Goal: Transaction & Acquisition: Purchase product/service

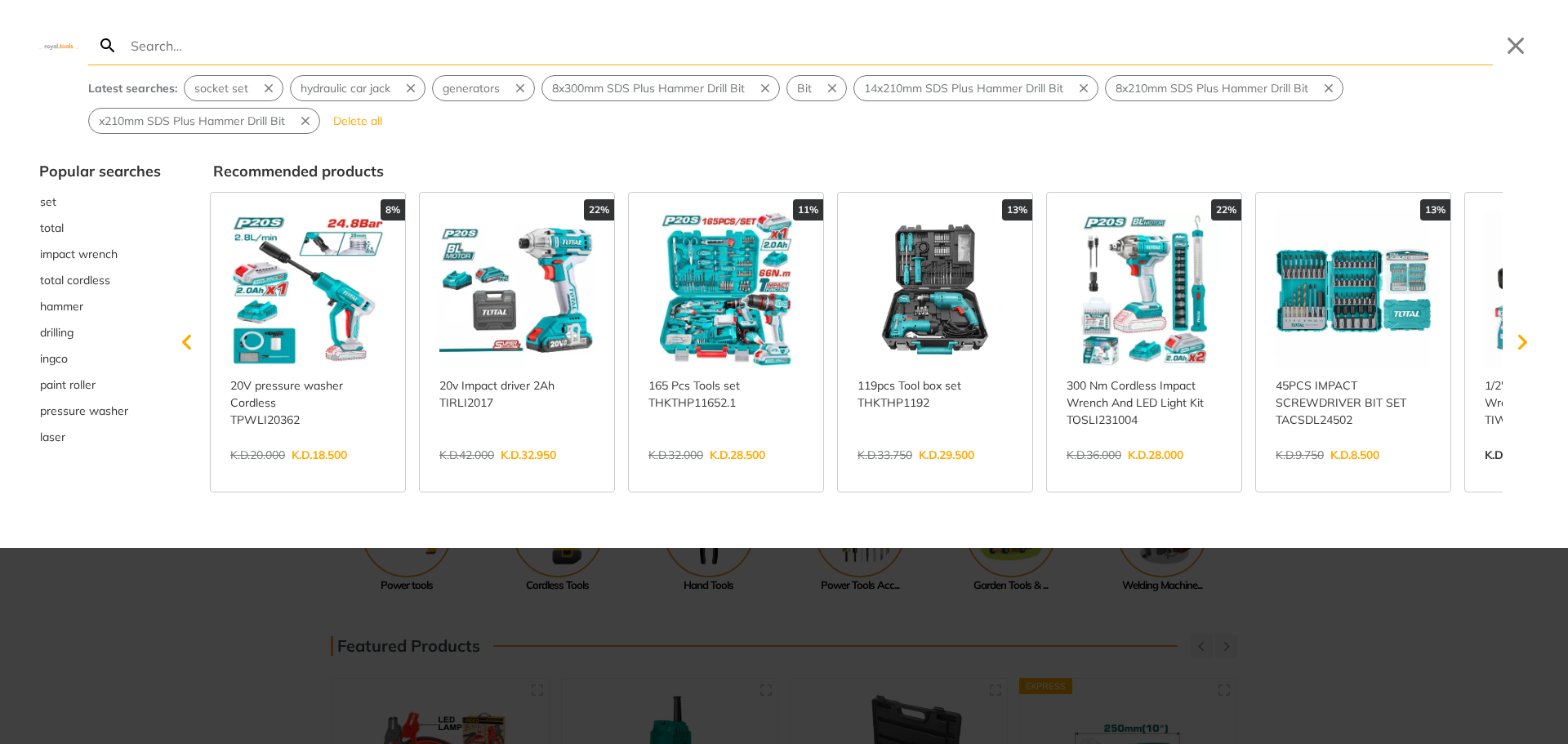
click at [1358, 473] on link "View more →" at bounding box center [1353, 473] width 155 height 0
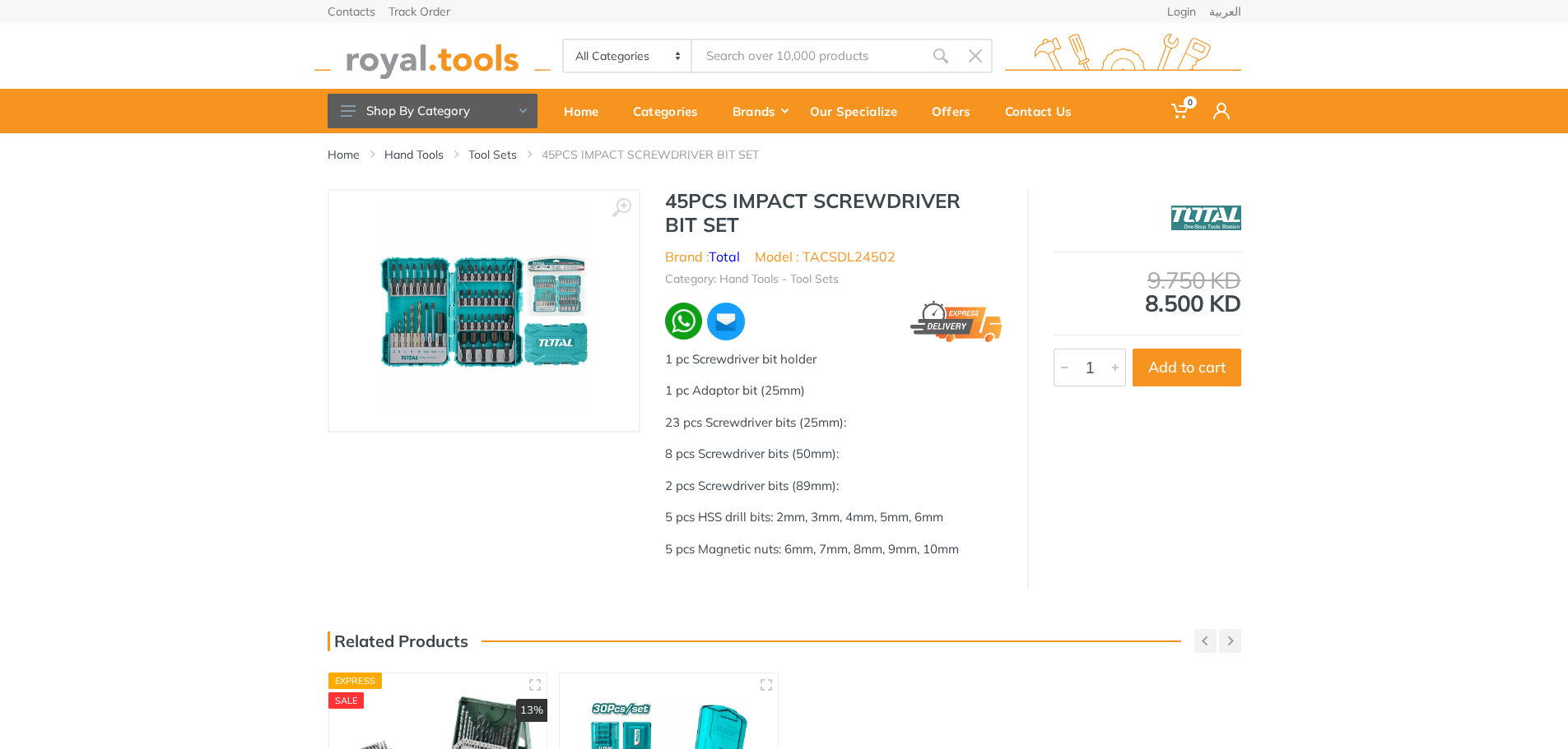
click at [492, 374] on img at bounding box center [483, 310] width 207 height 207
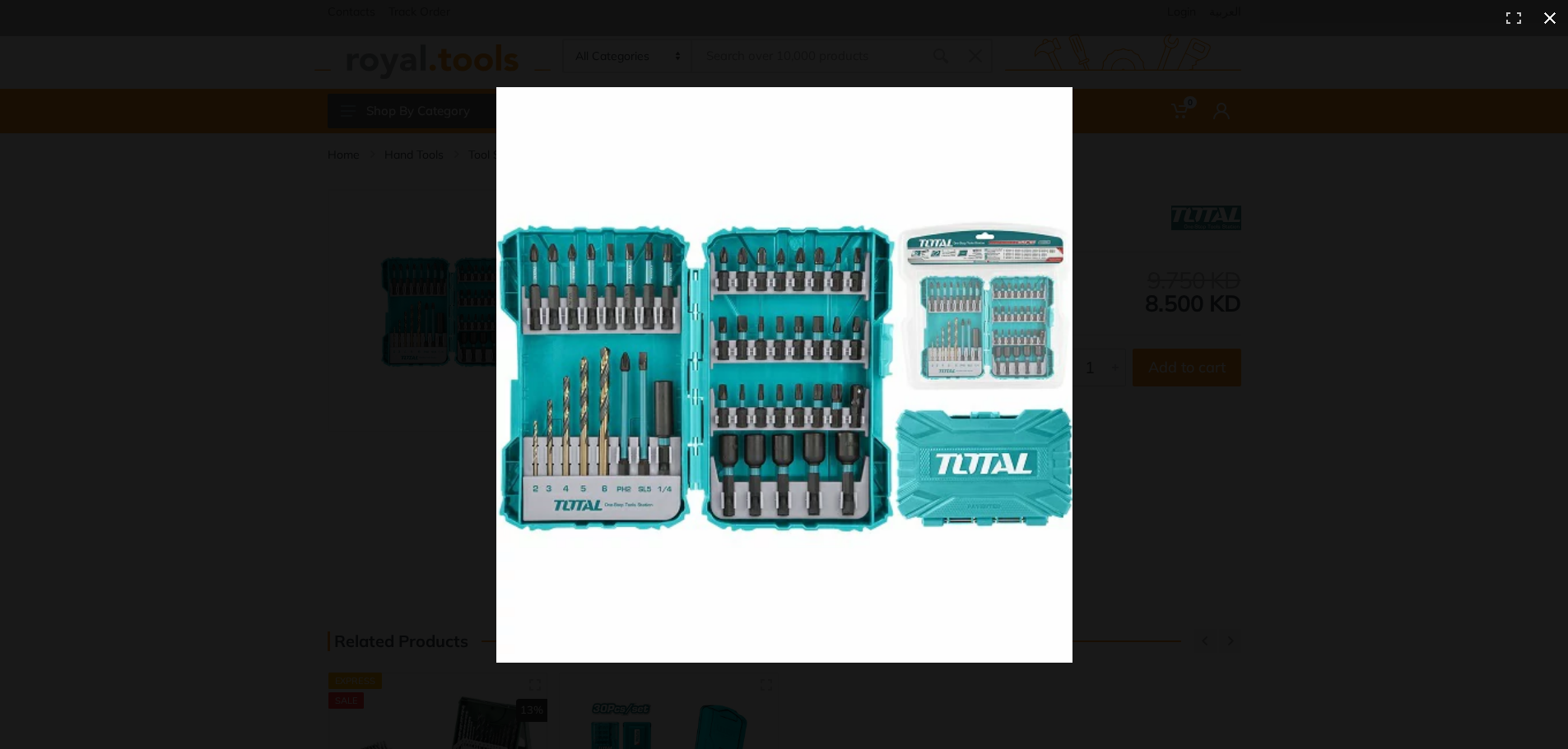
click at [1553, 17] on button at bounding box center [1549, 17] width 36 height 36
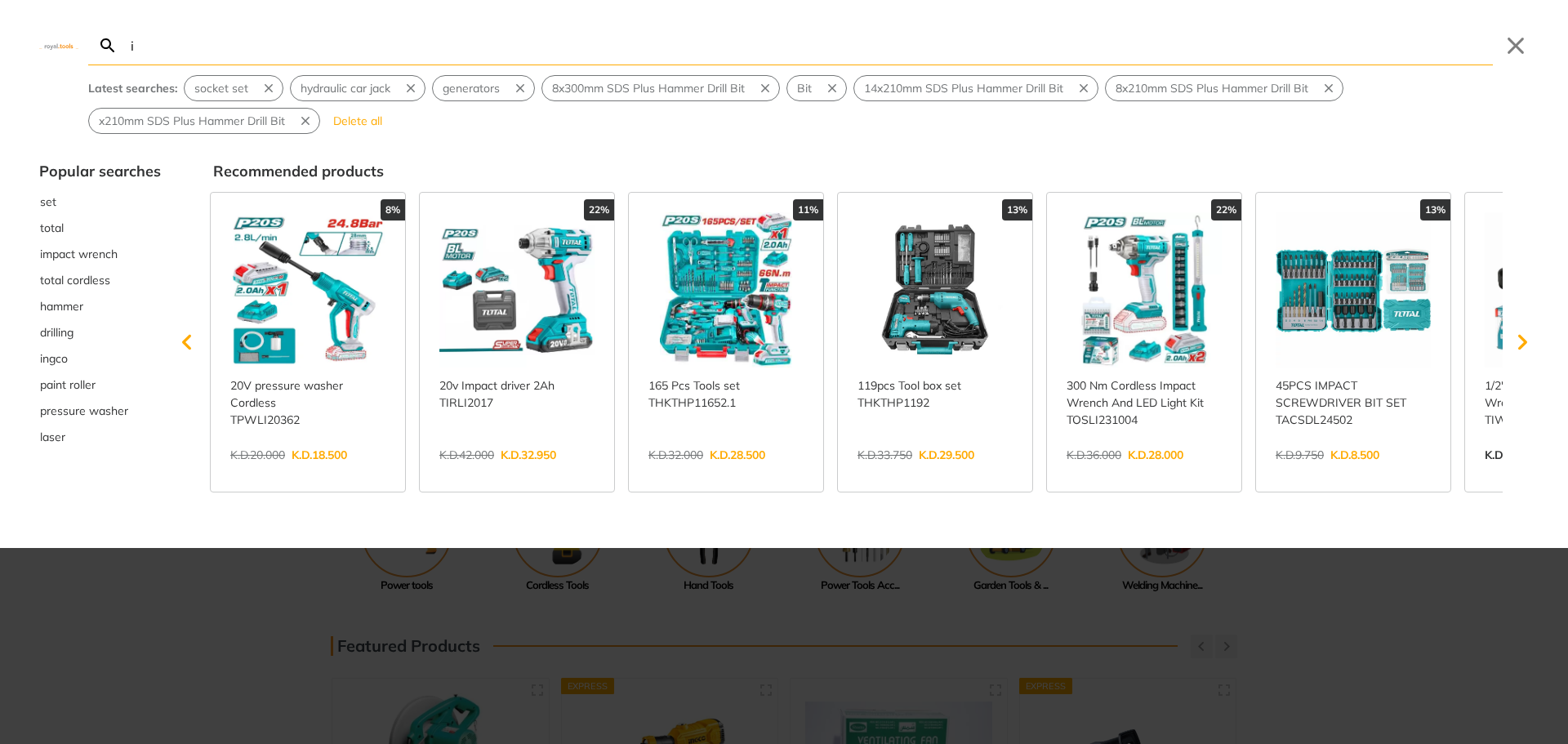
type input "im"
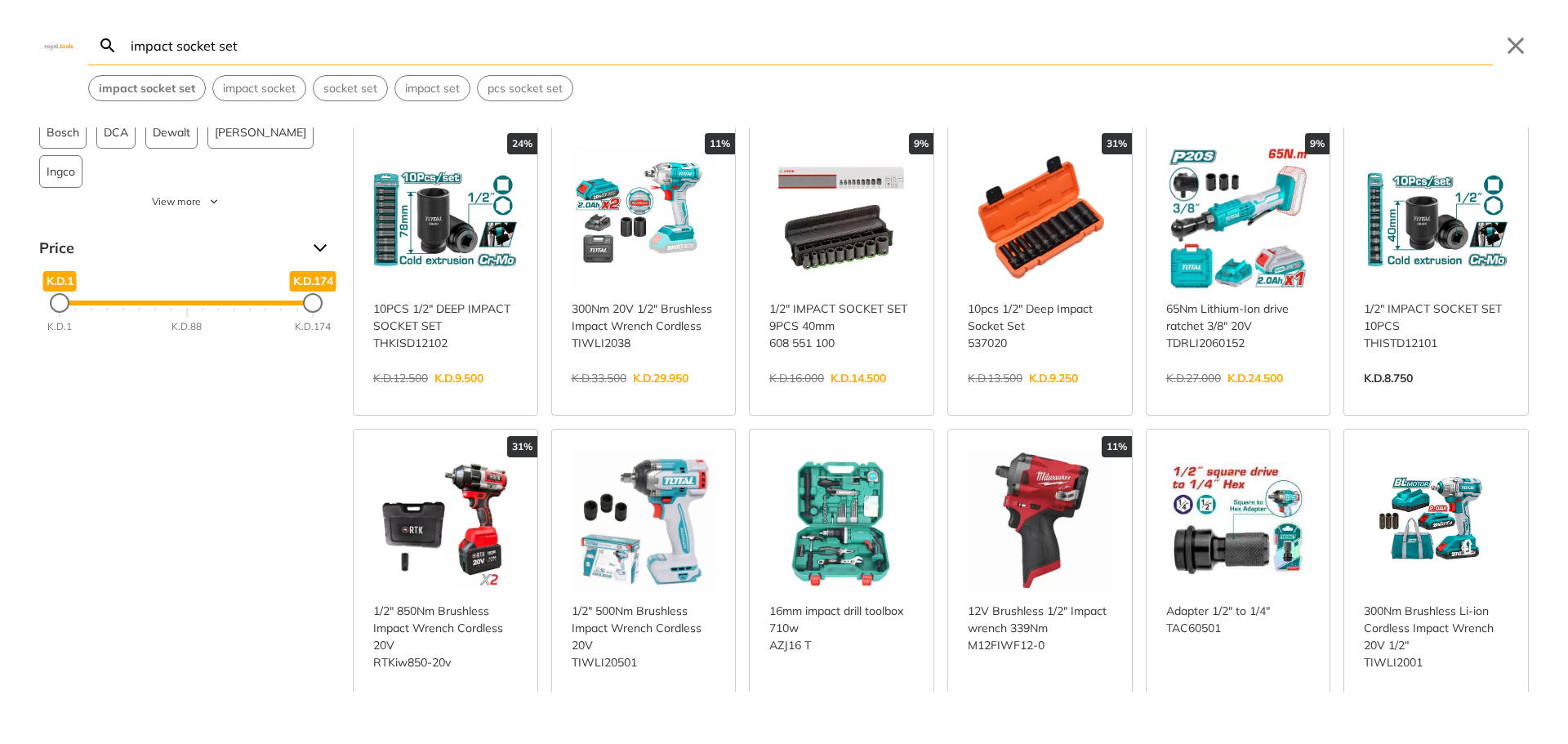
scroll to position [81, 0]
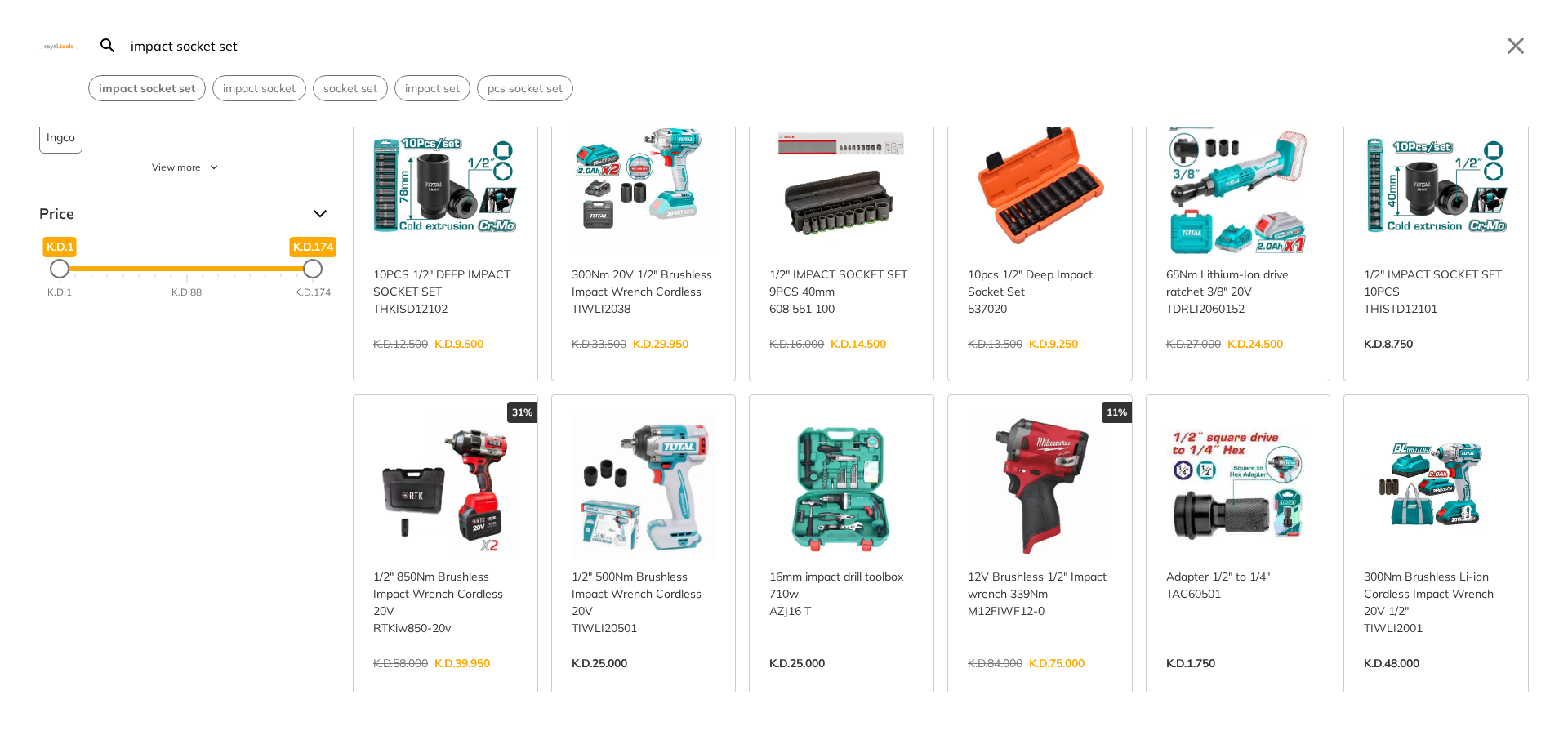
type input "impact socket set"
click at [479, 681] on link "View more →" at bounding box center [445, 681] width 144 height 0
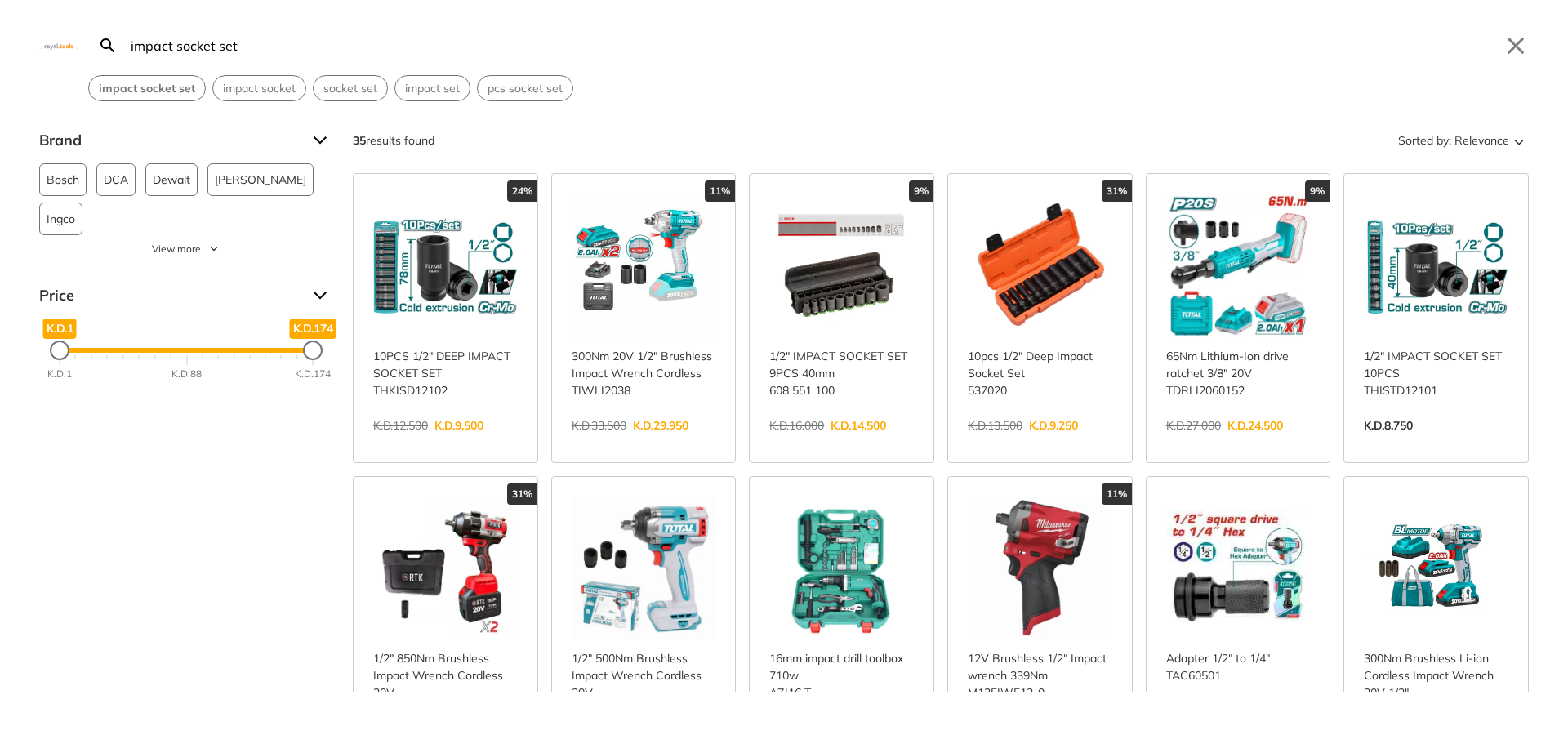
click at [1025, 442] on link "View more →" at bounding box center [1040, 442] width 144 height 0
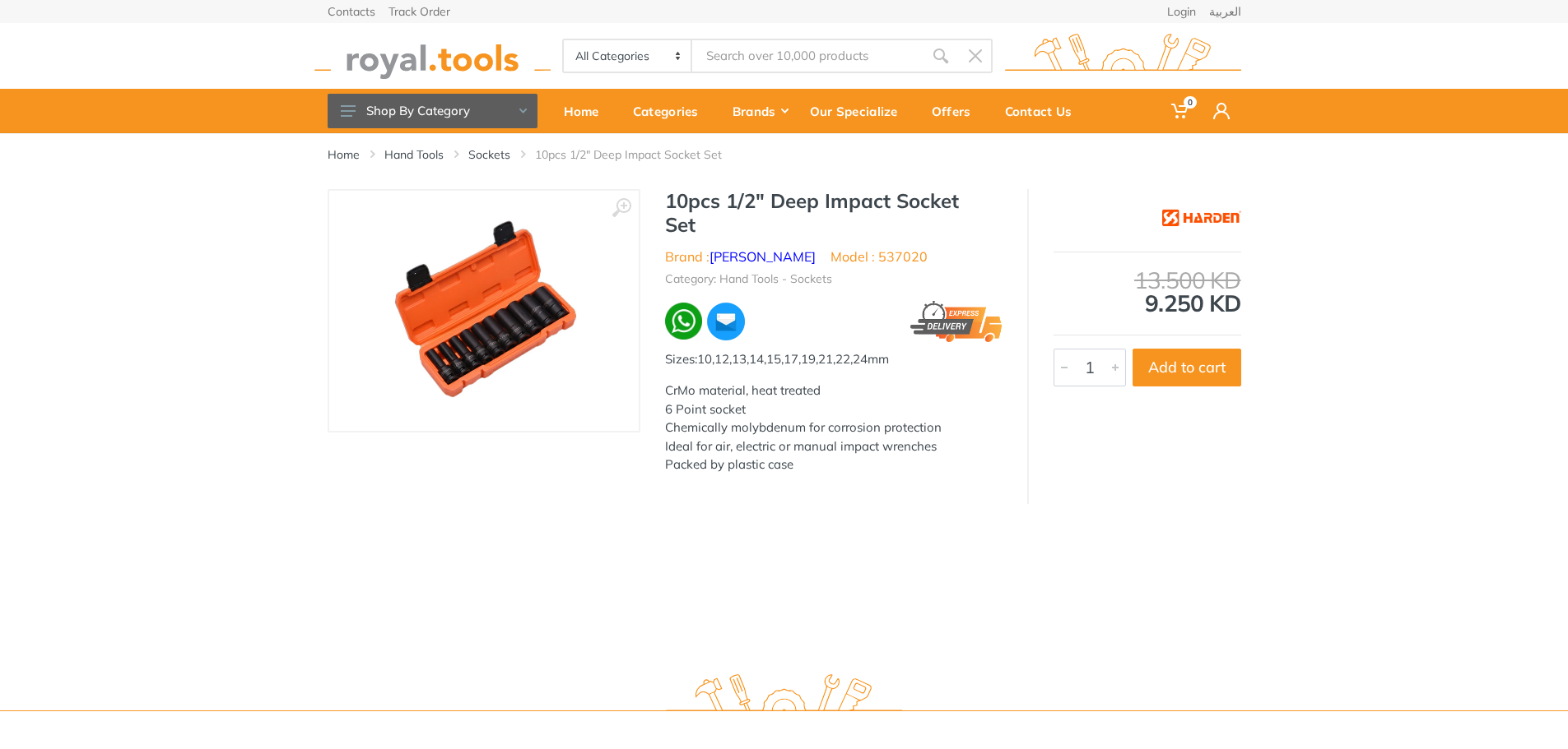
click at [521, 344] on img at bounding box center [483, 310] width 207 height 207
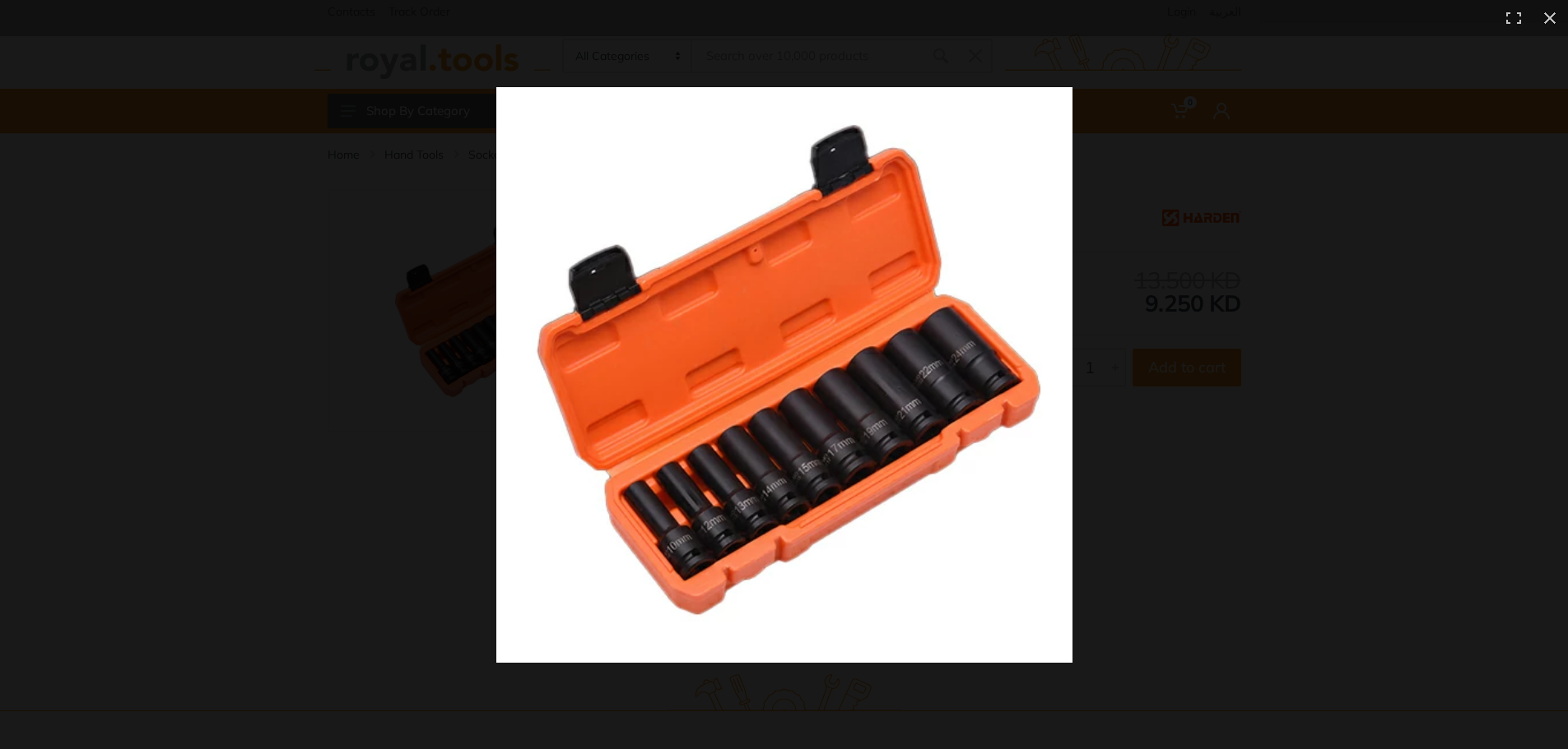
click at [564, 542] on img at bounding box center [784, 375] width 576 height 576
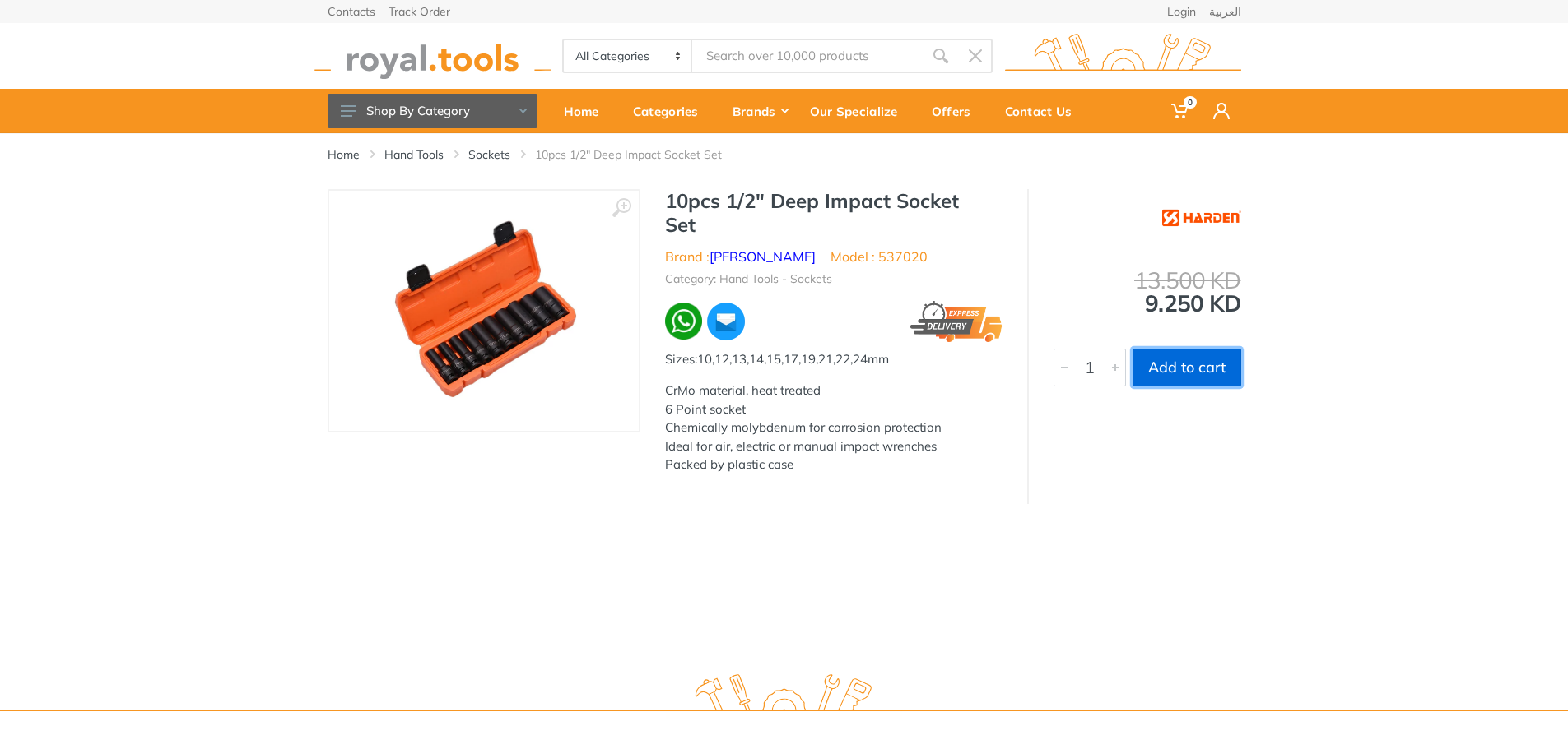
click at [1199, 372] on button "Add to cart" at bounding box center [1187, 367] width 109 height 38
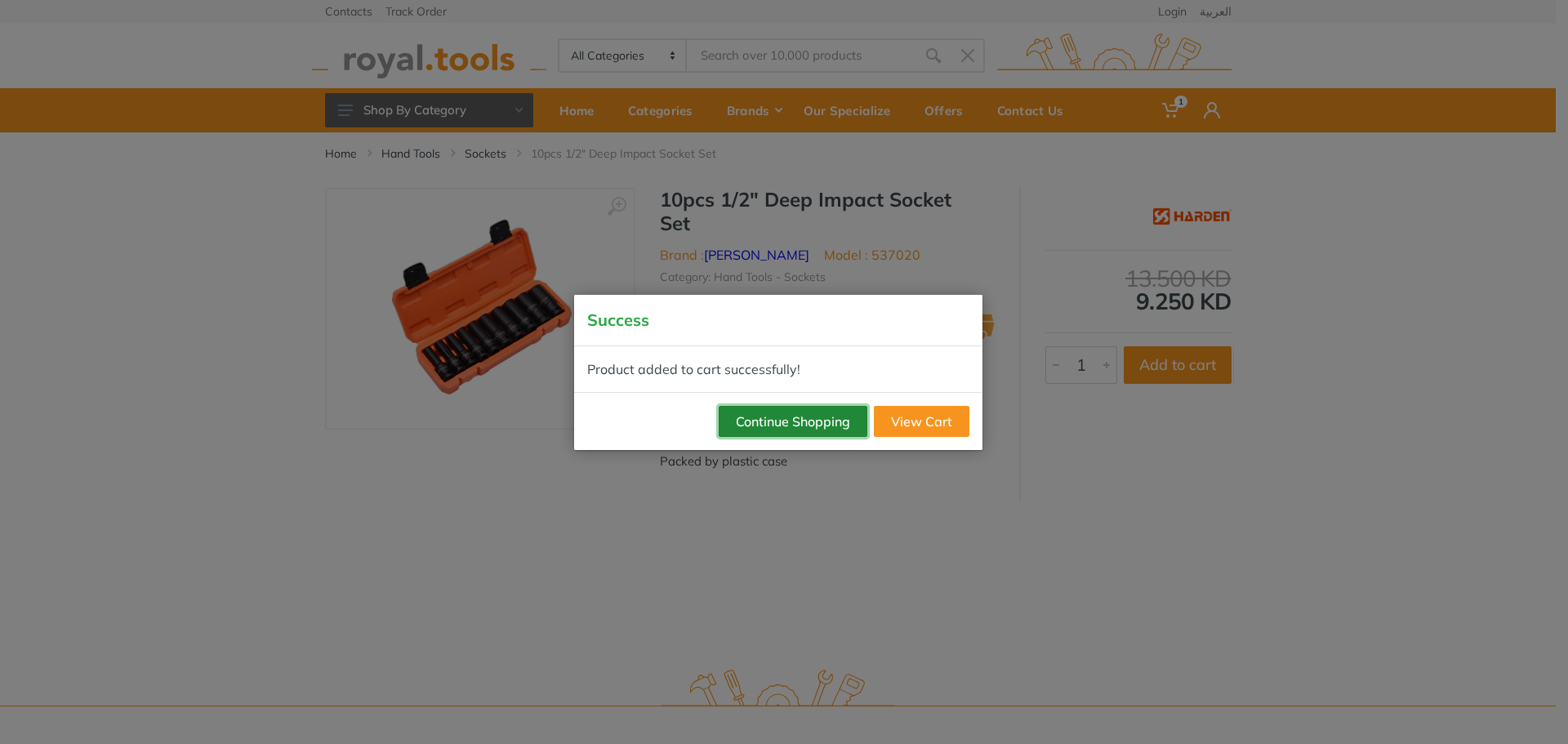
click at [793, 420] on button "Continue Shopping" at bounding box center [793, 421] width 149 height 31
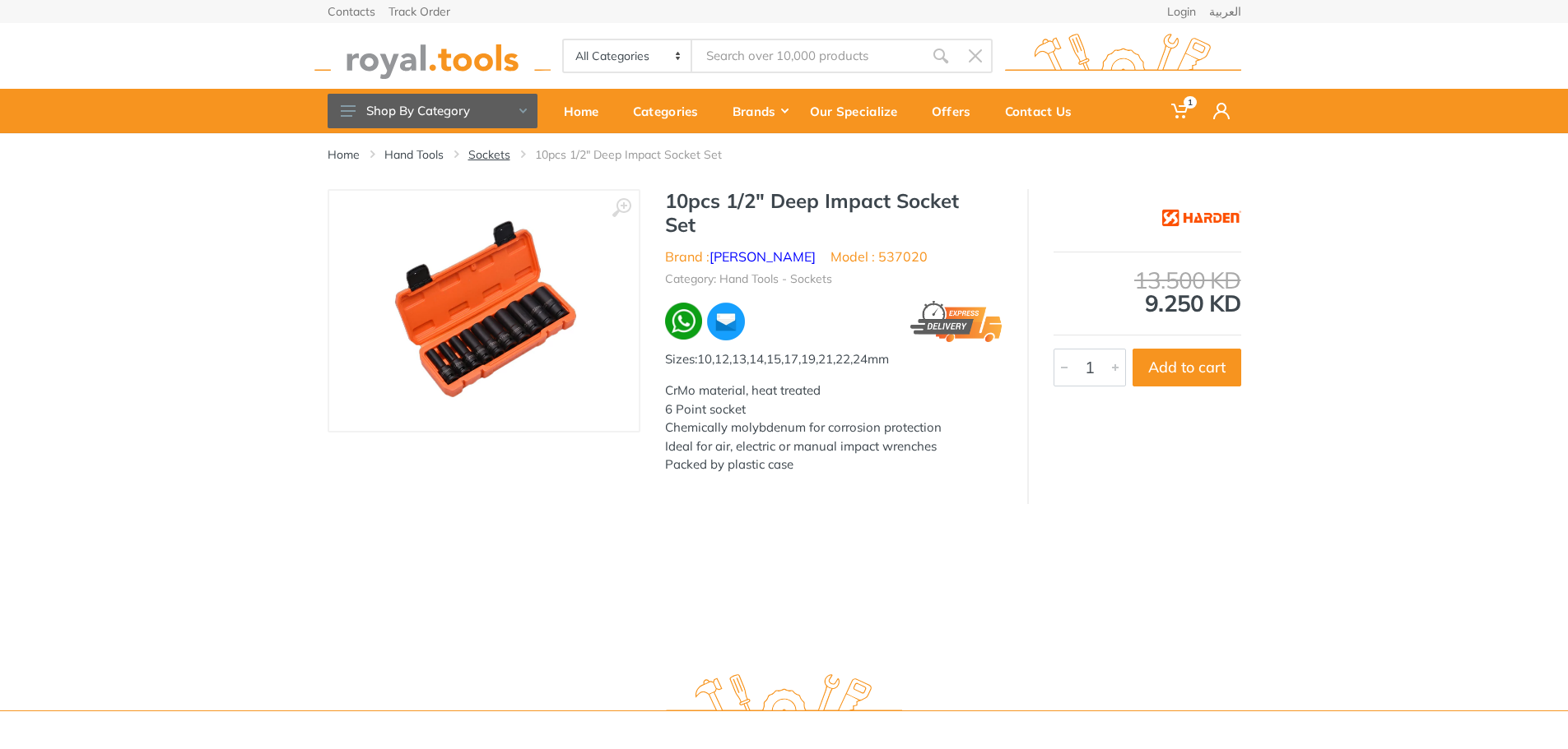
click at [497, 158] on link "Sockets" at bounding box center [490, 155] width 42 height 17
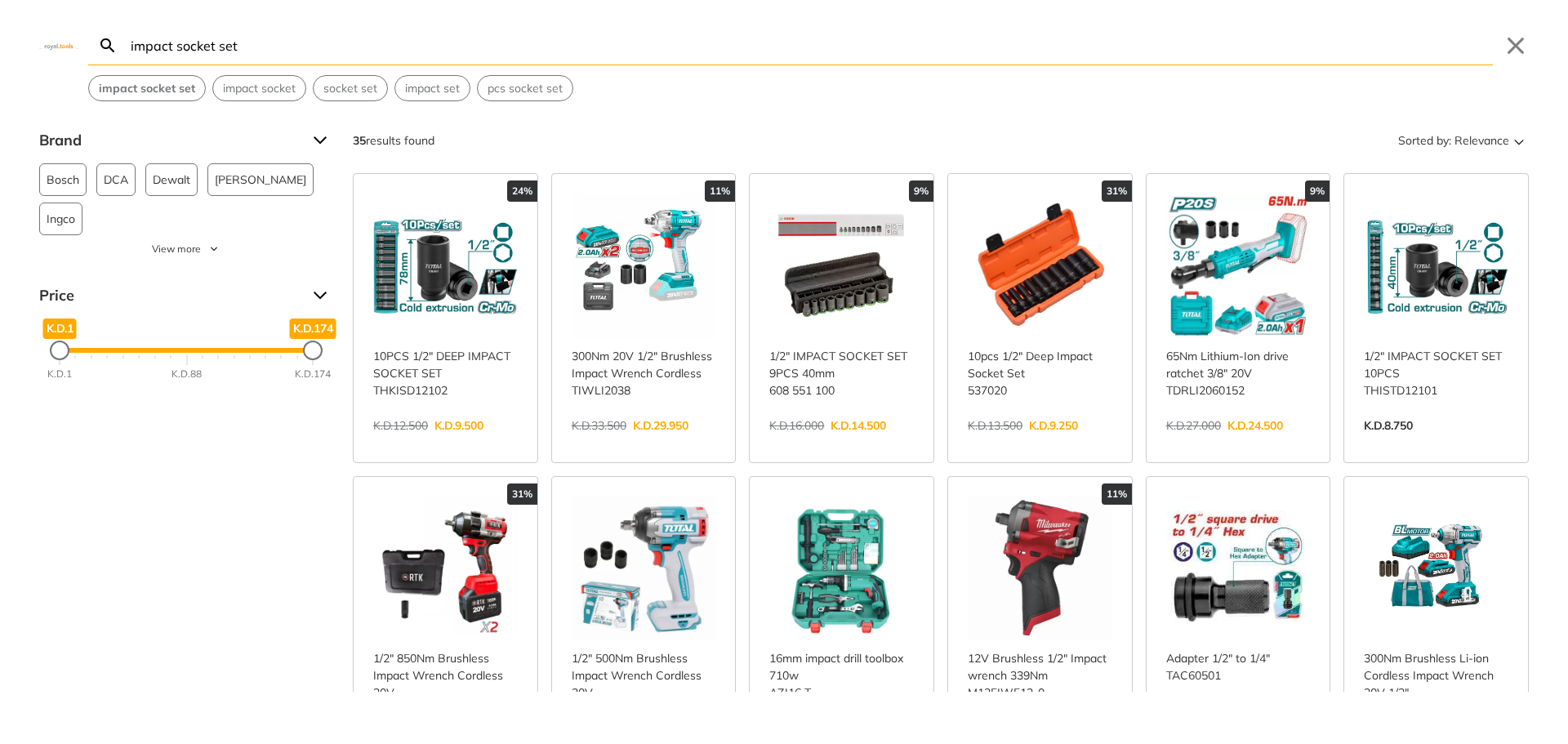
click at [333, 50] on input "impact socket set" at bounding box center [810, 46] width 1365 height 38
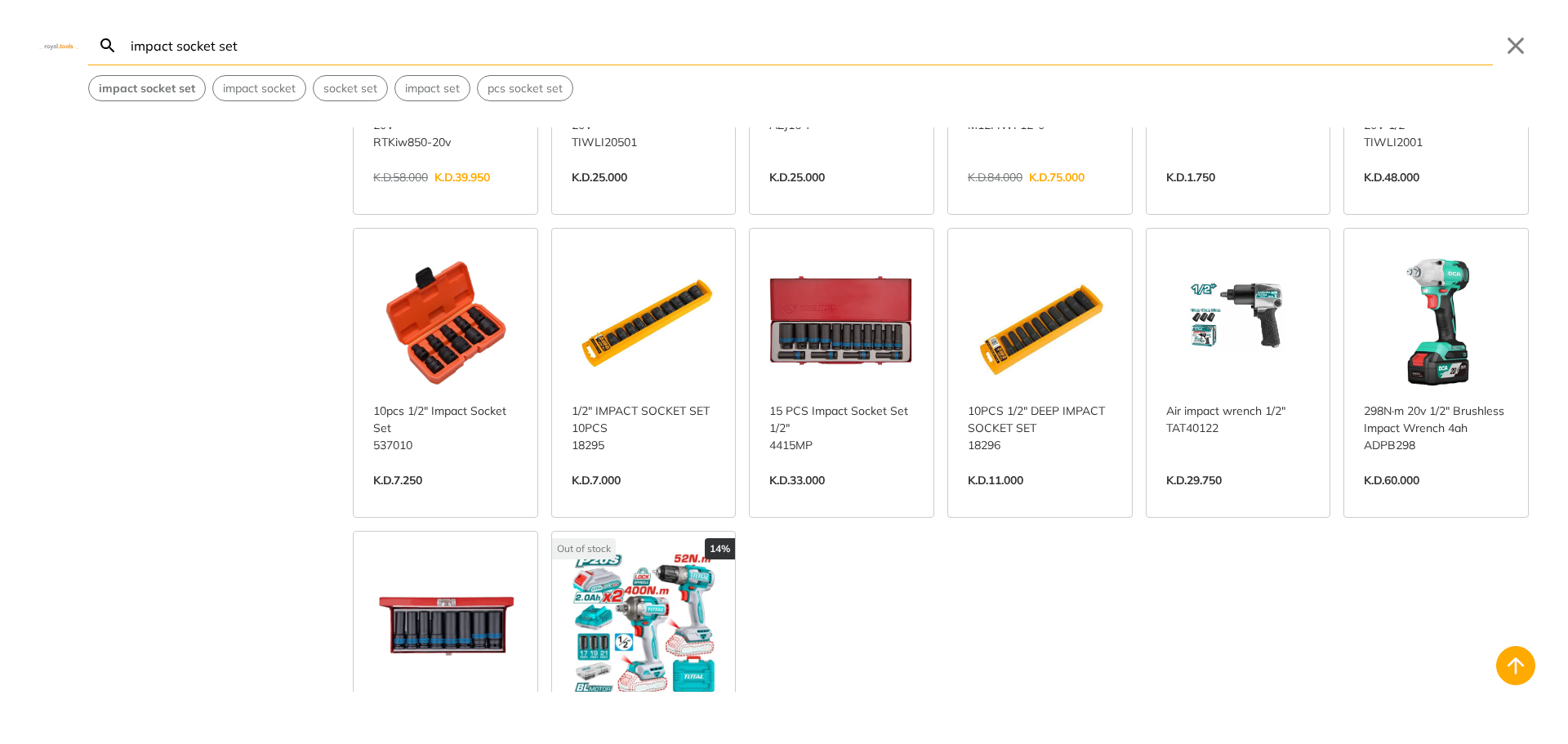
scroll to position [735, 0]
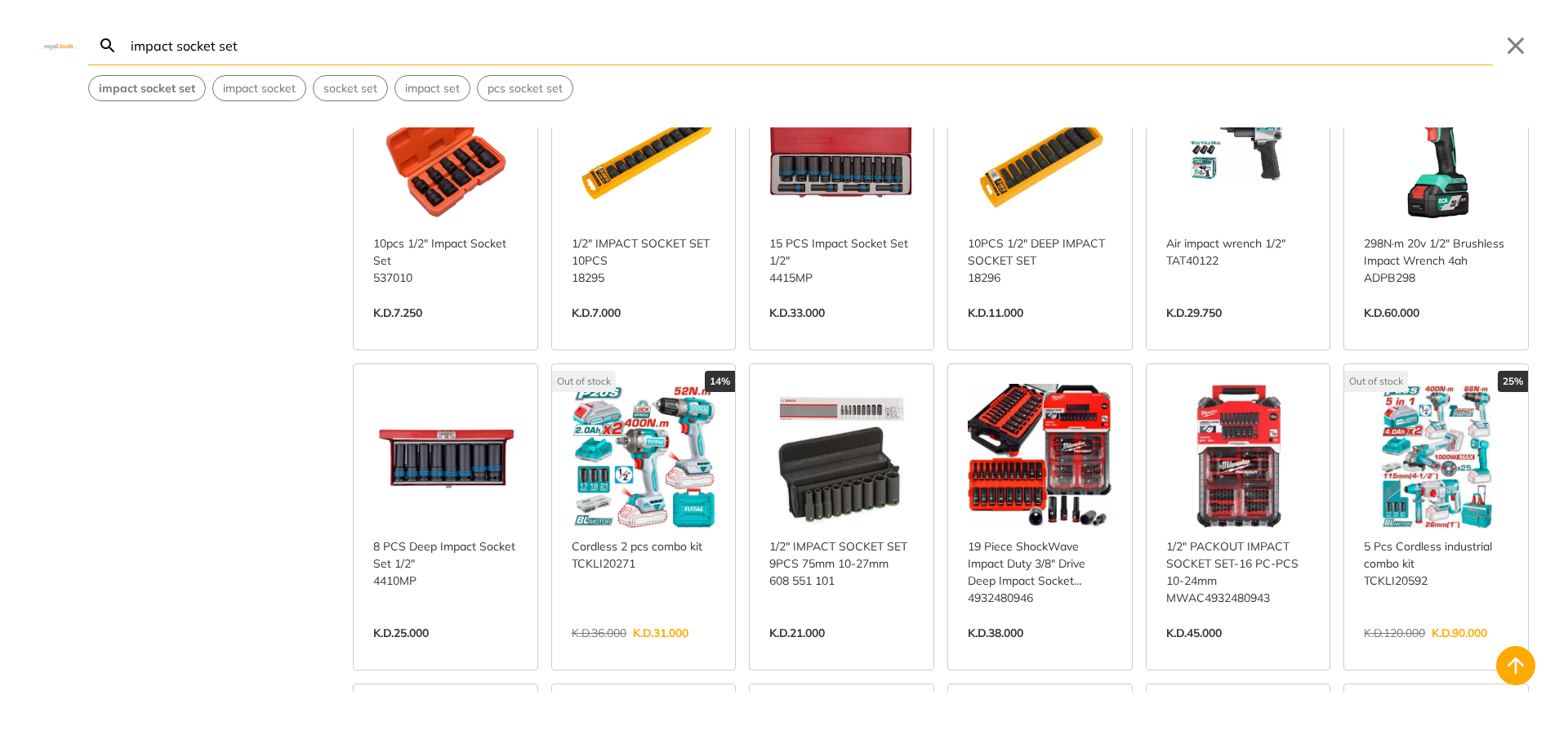
scroll to position [654, 0]
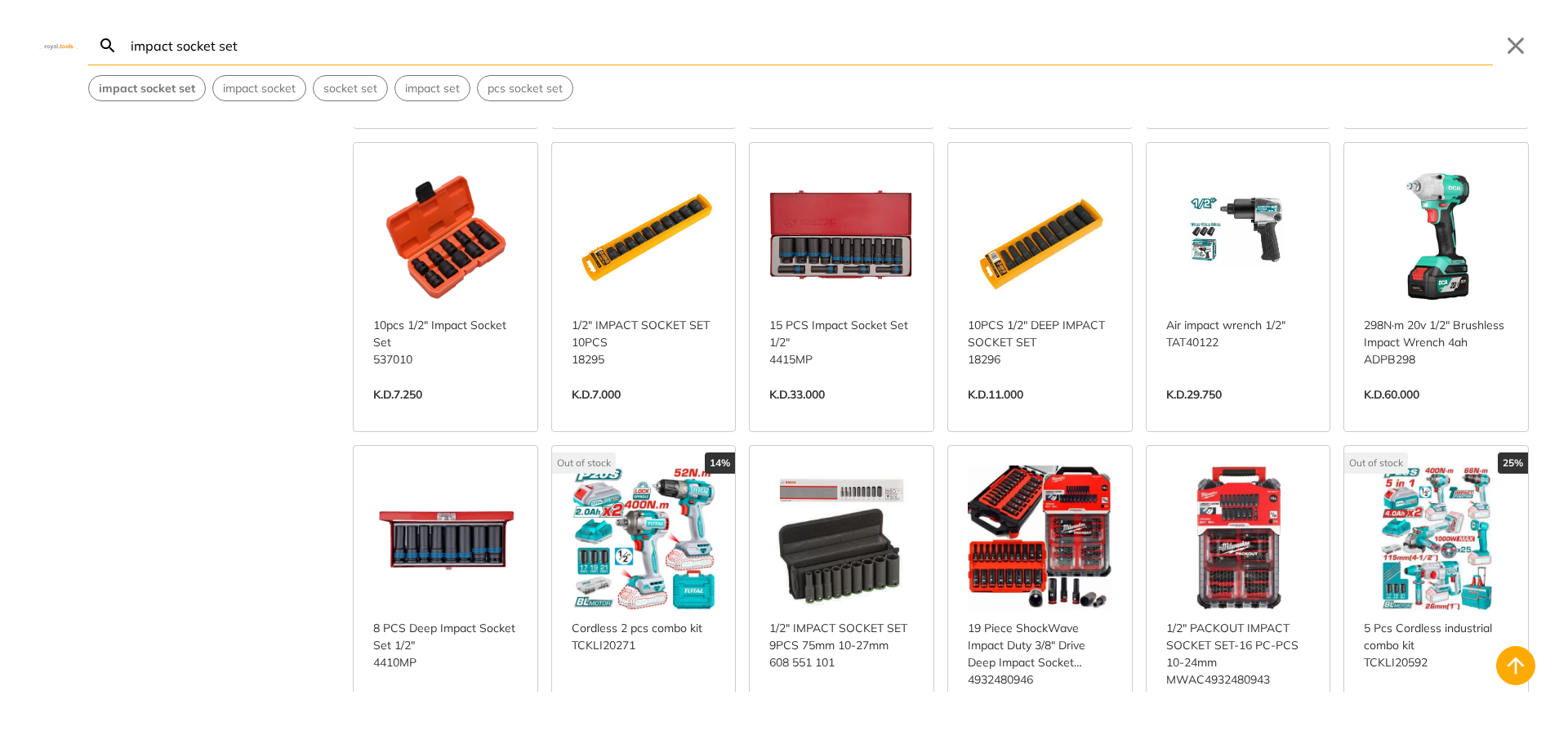
click at [838, 411] on link "View more →" at bounding box center [842, 411] width 144 height 0
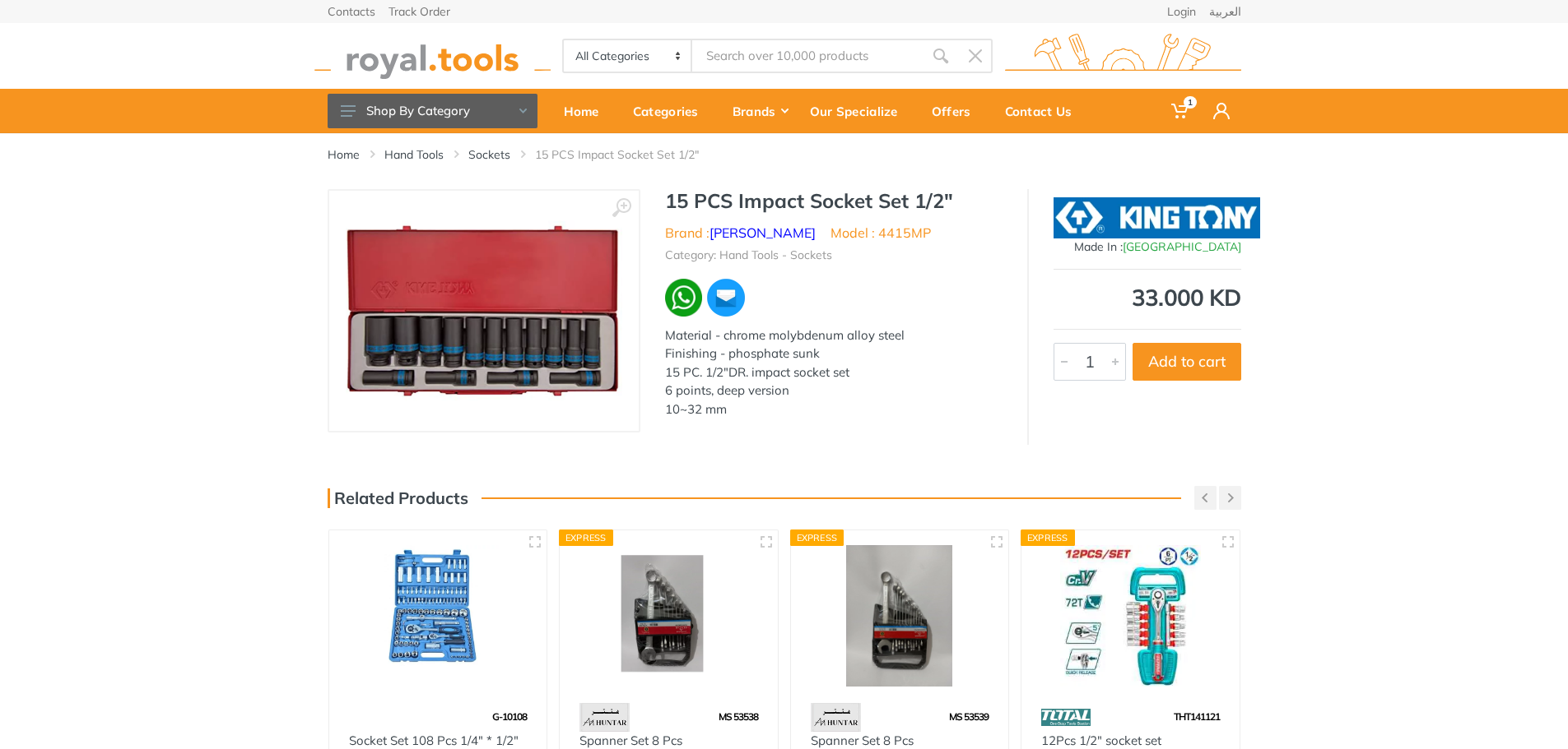
click at [498, 344] on img at bounding box center [483, 311] width 276 height 181
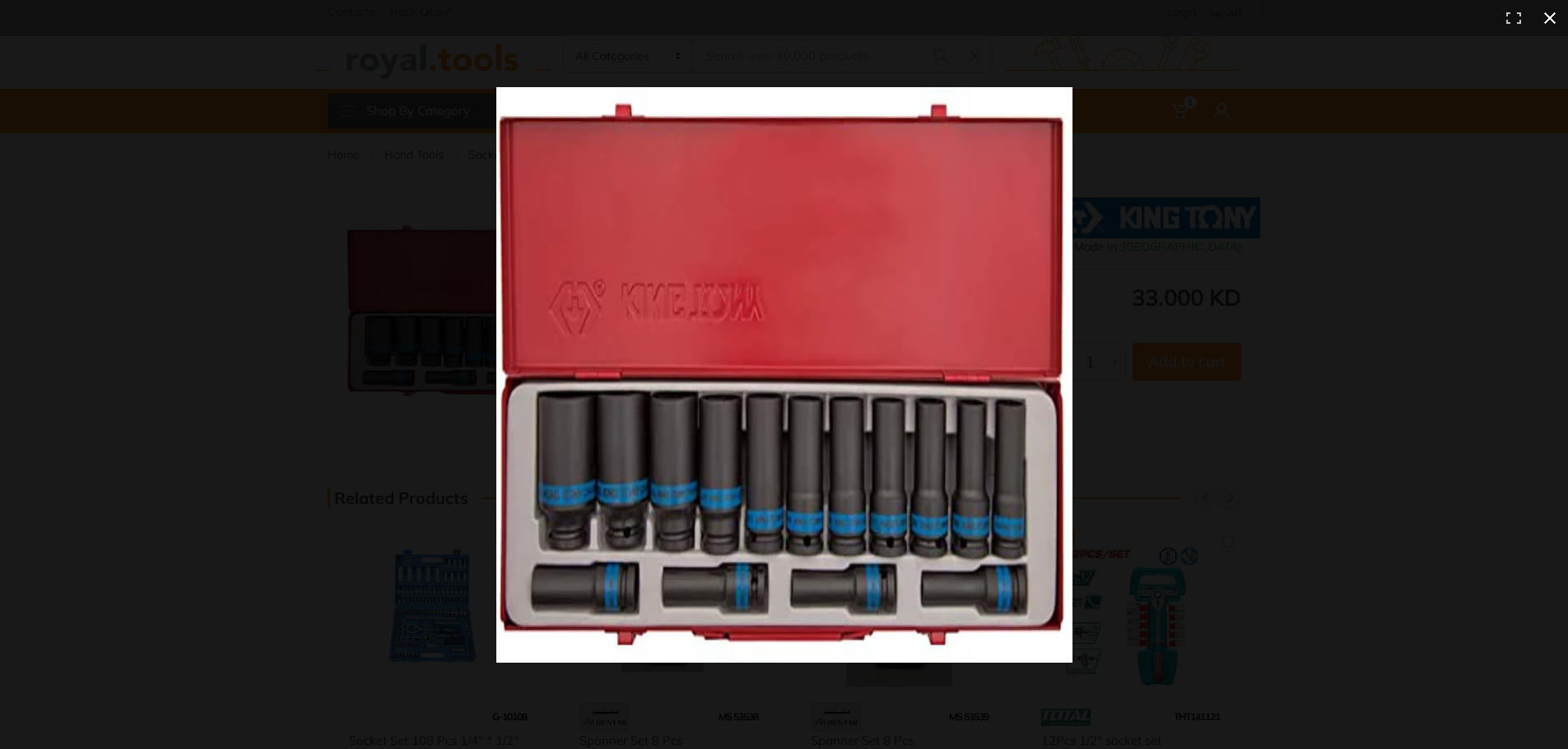
click at [1160, 384] on div at bounding box center [1163, 406] width 1333 height 638
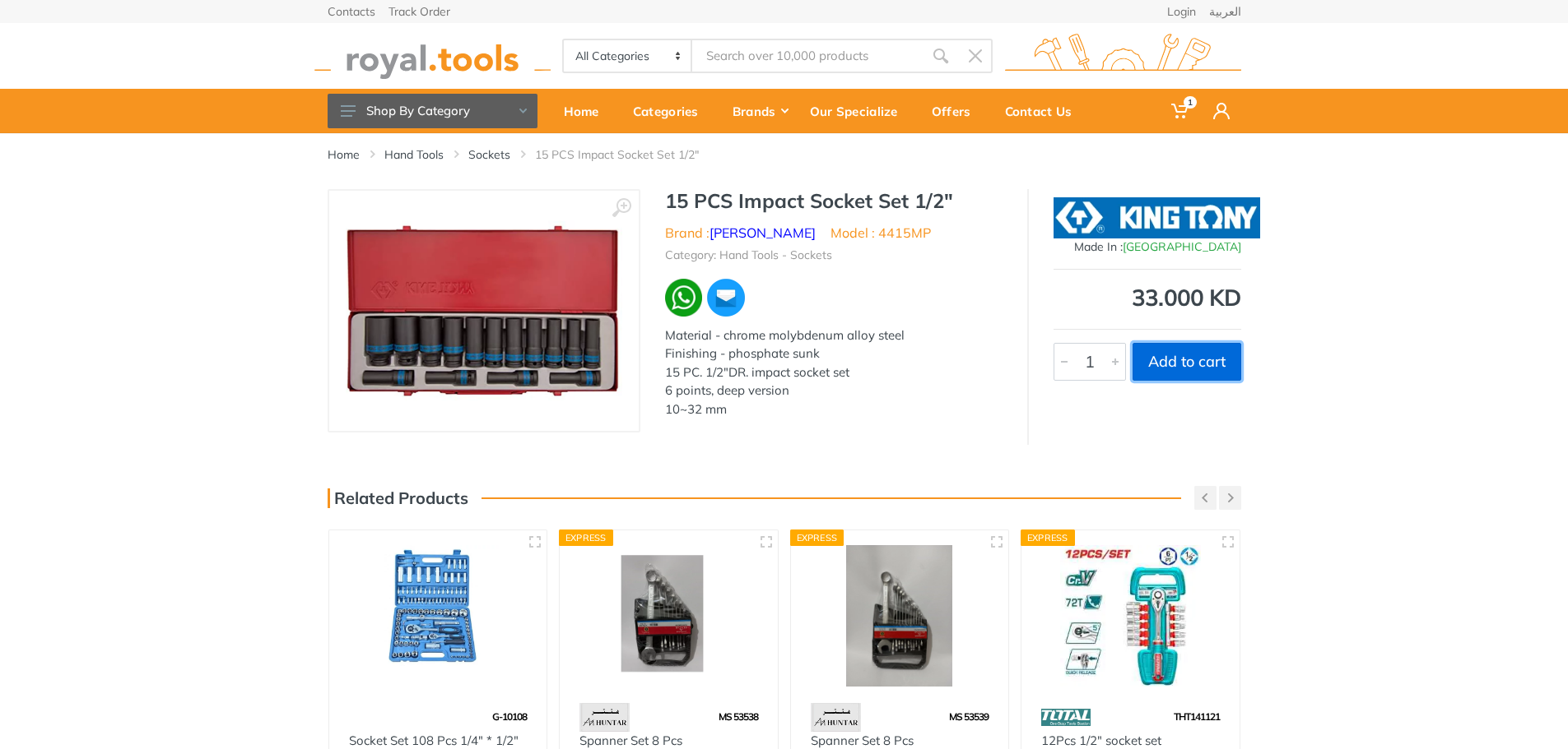
click at [1198, 371] on button "Add to cart" at bounding box center [1187, 362] width 109 height 38
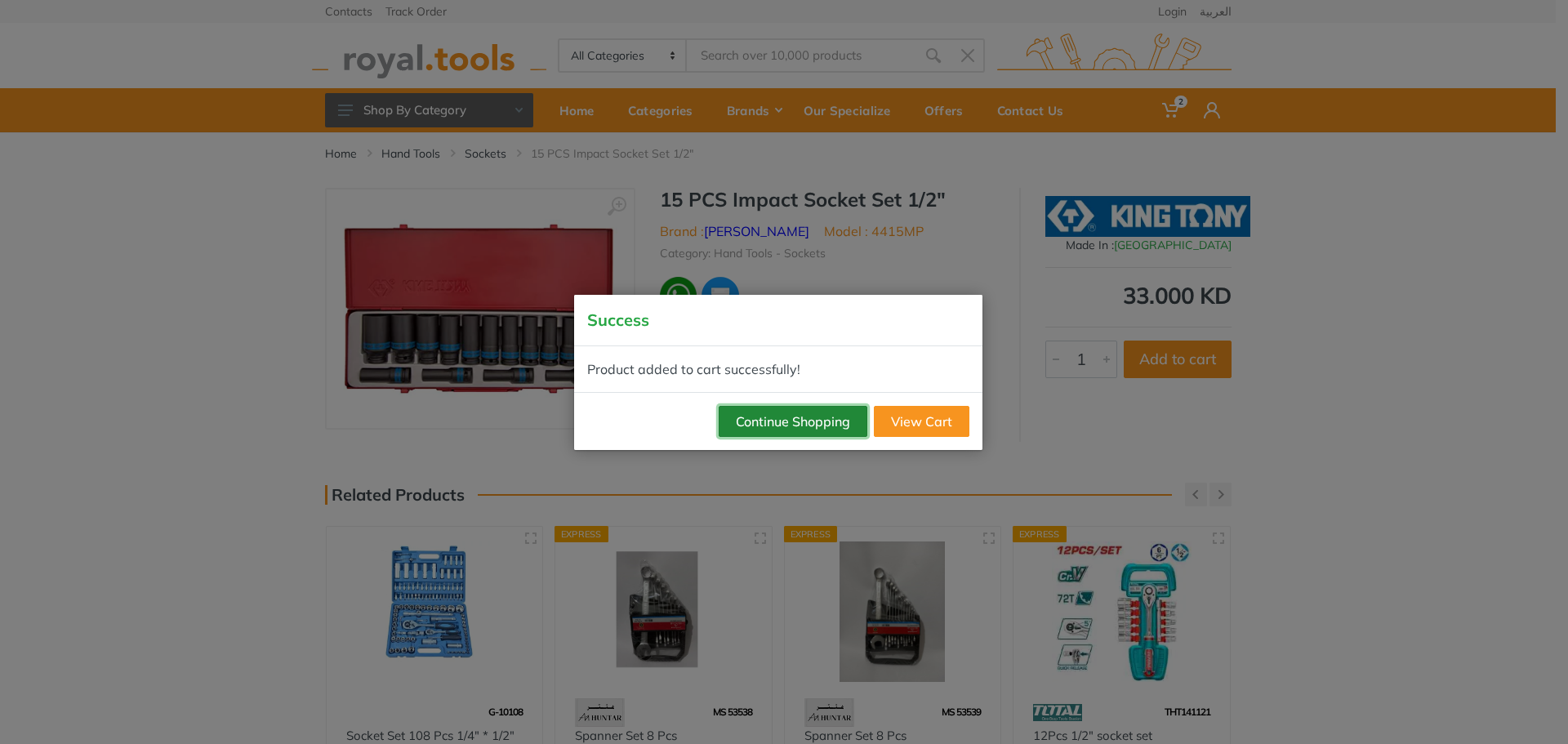
click at [800, 433] on button "Continue Shopping" at bounding box center [793, 421] width 149 height 31
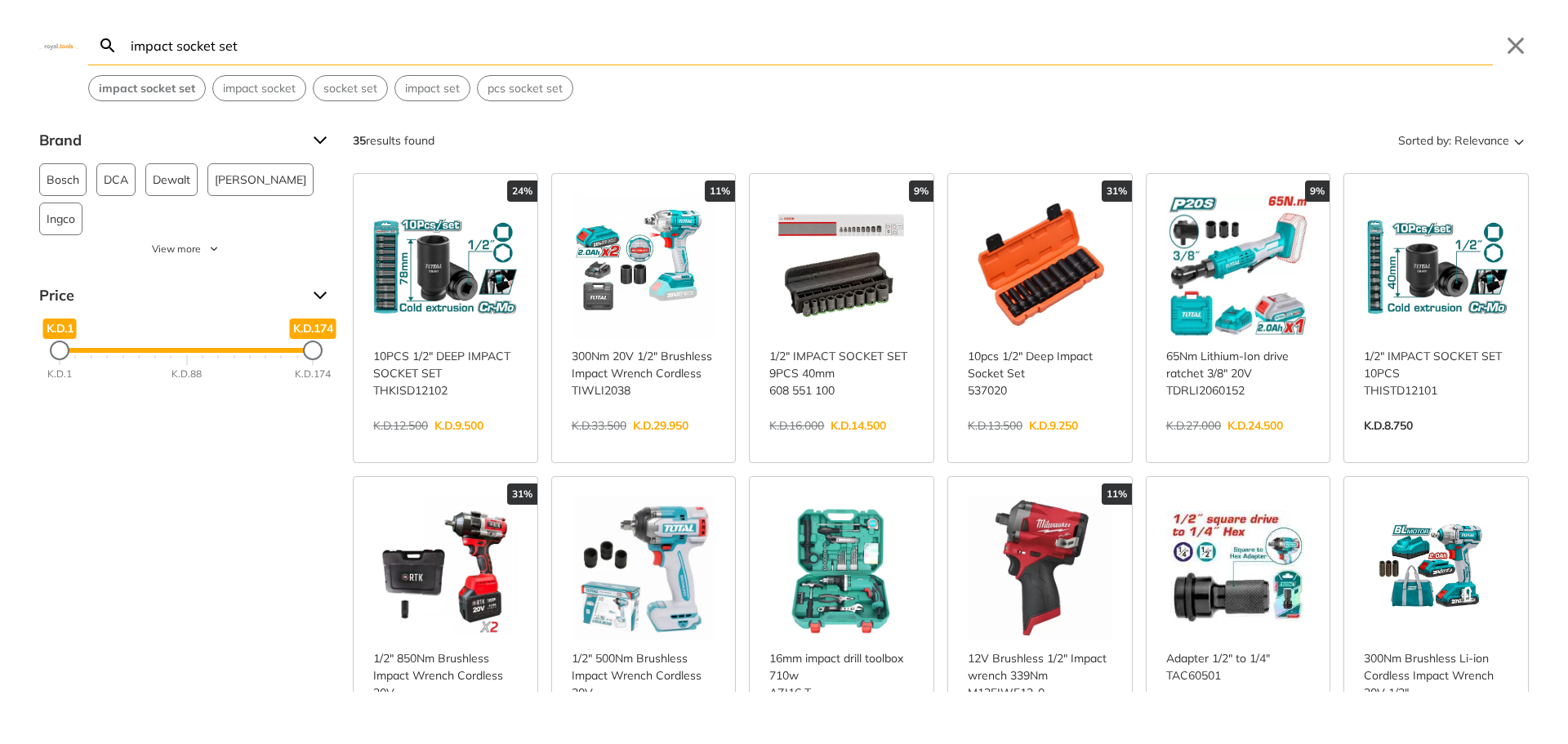
click at [346, 42] on input "impact socket set" at bounding box center [810, 46] width 1365 height 38
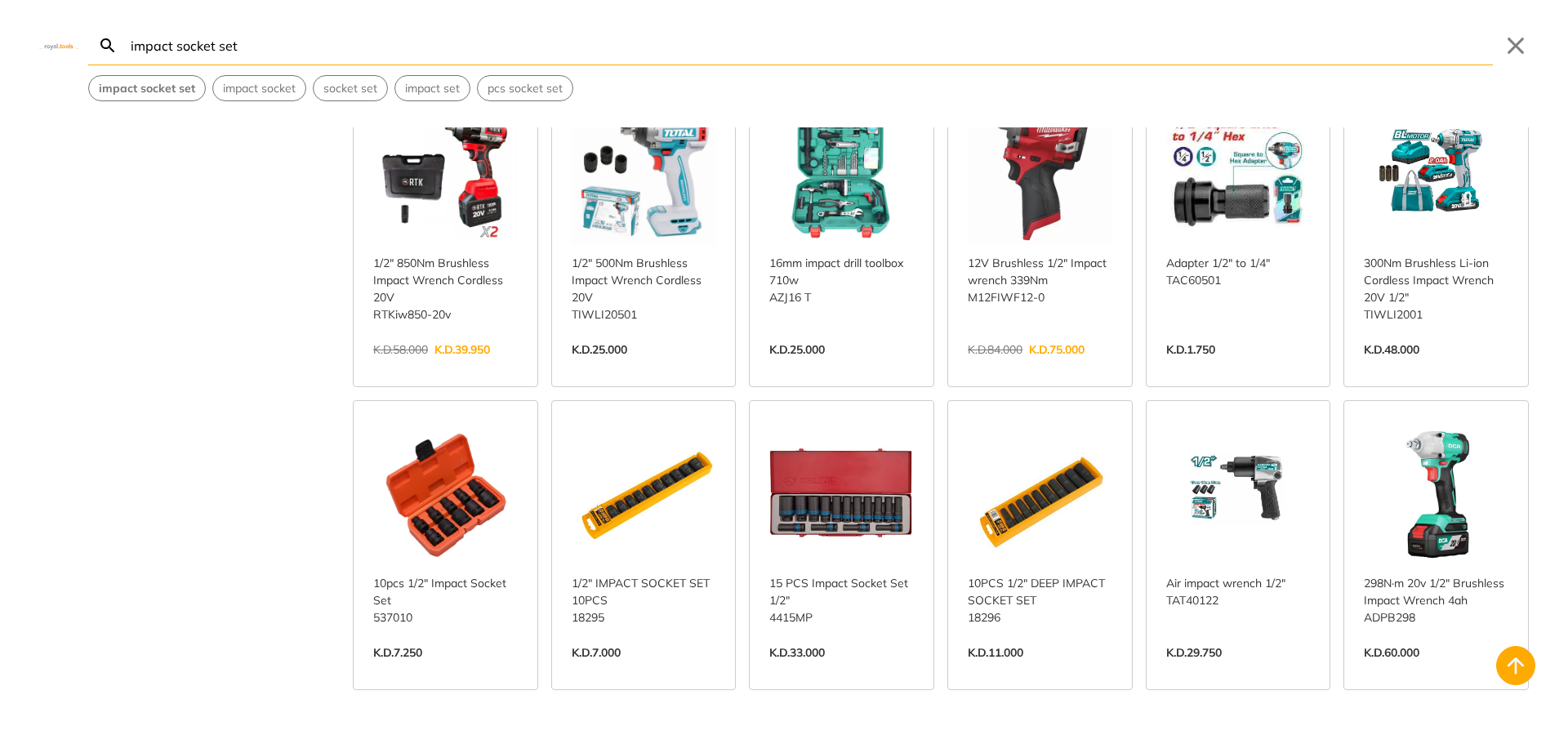
scroll to position [426, 0]
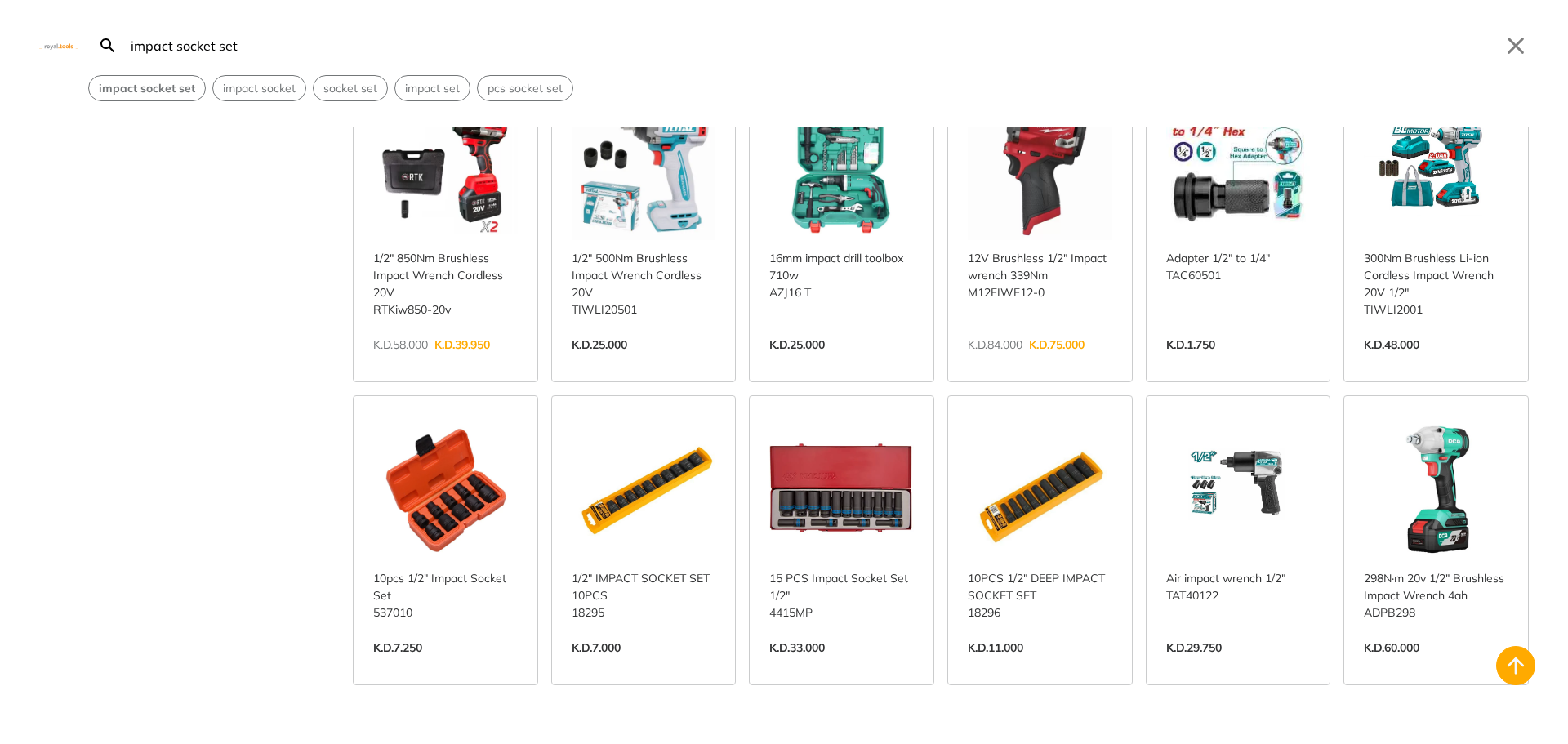
scroll to position [654, 0]
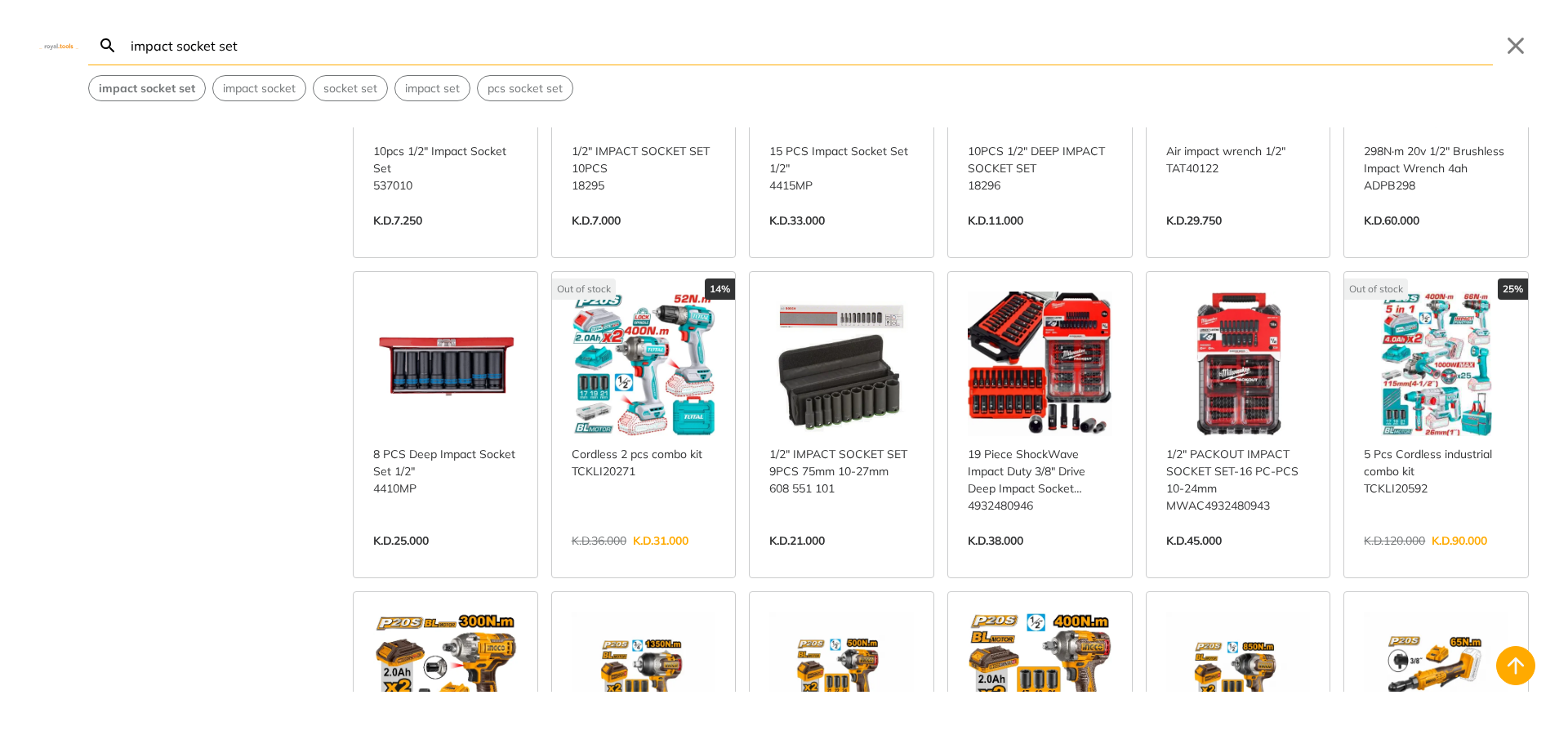
scroll to position [817, 0]
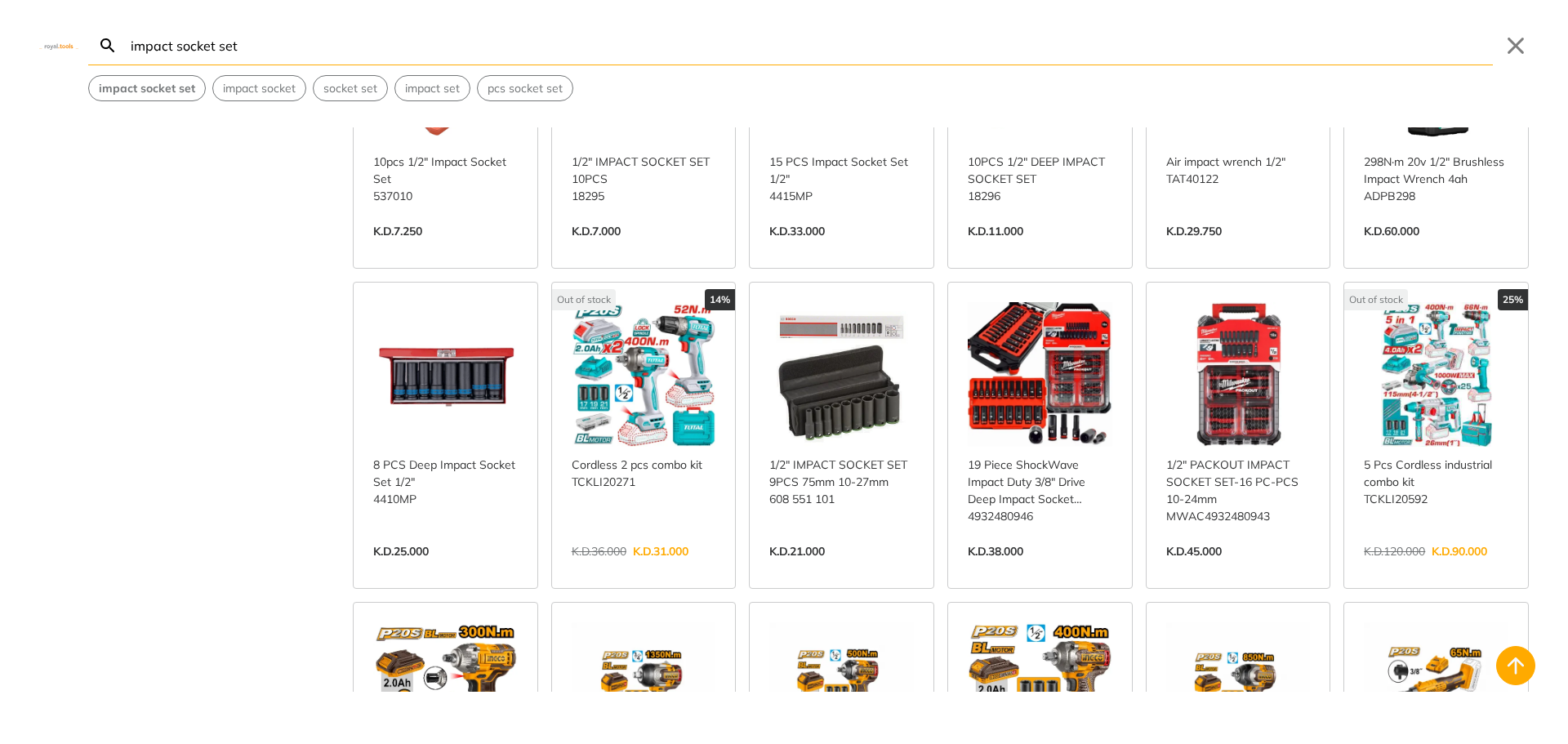
click at [1068, 569] on link "View more →" at bounding box center [1040, 569] width 144 height 0
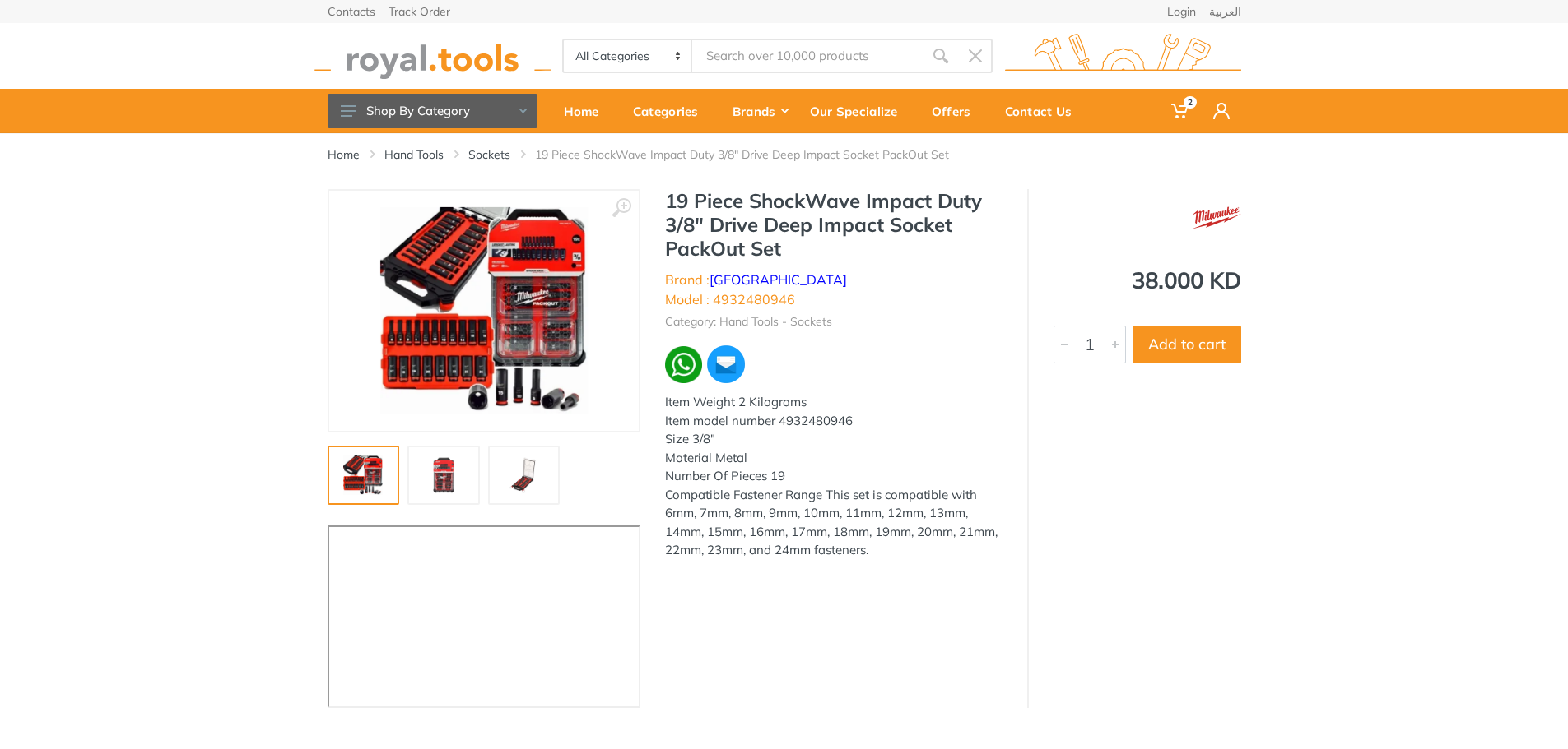
click at [447, 469] on img at bounding box center [443, 475] width 52 height 40
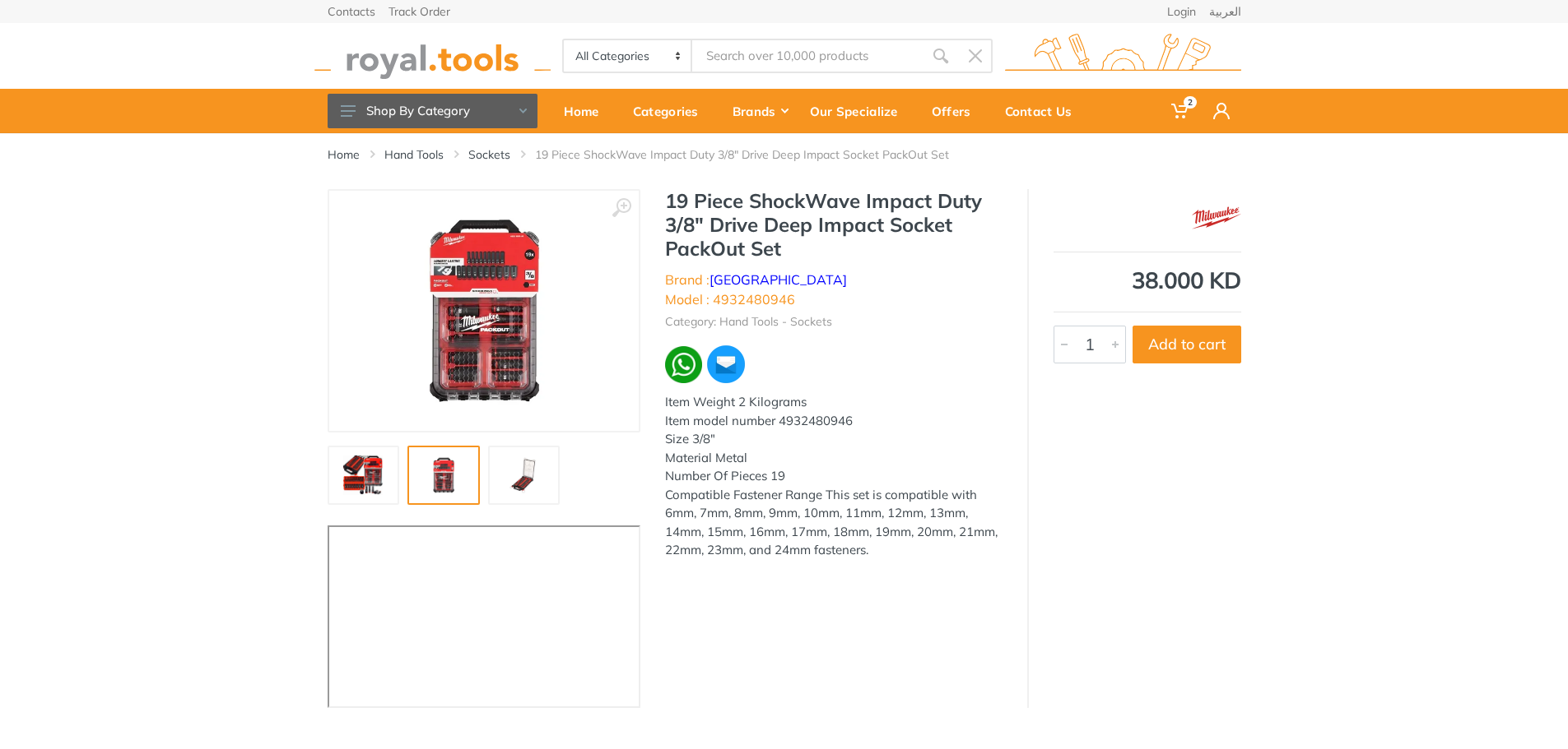
click at [366, 484] on img at bounding box center [363, 475] width 52 height 40
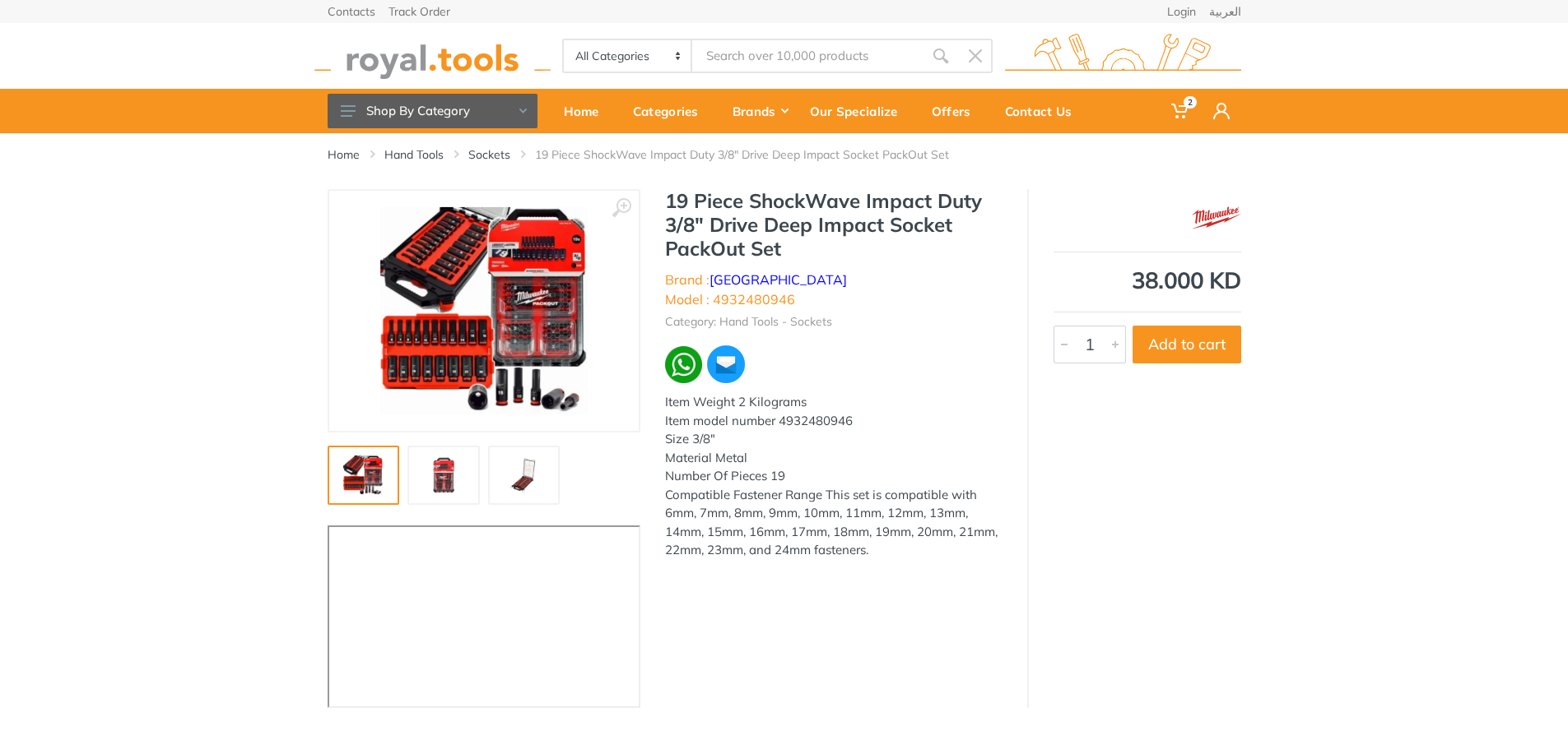
click at [523, 317] on img at bounding box center [483, 310] width 207 height 207
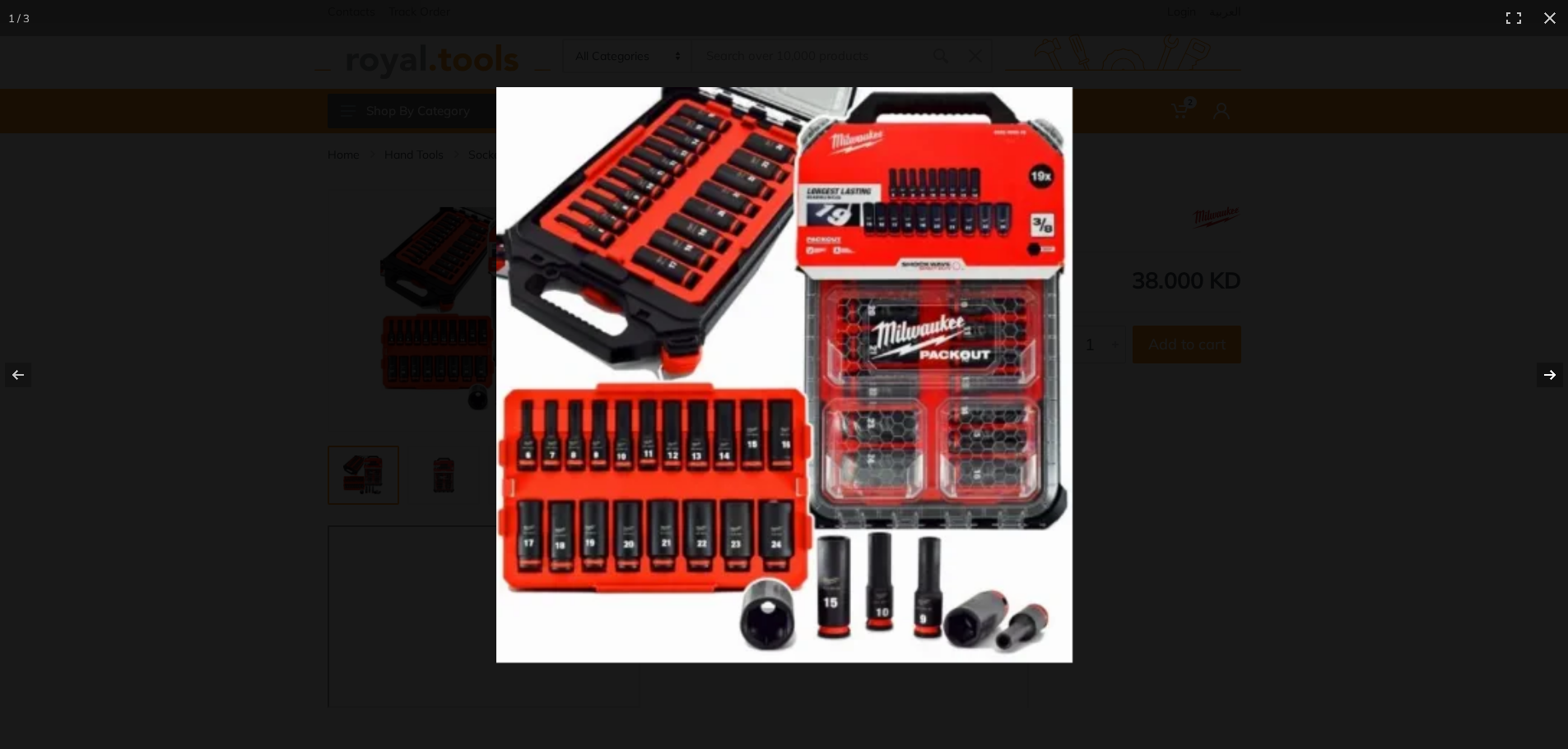
click at [1551, 374] on button at bounding box center [1539, 374] width 58 height 82
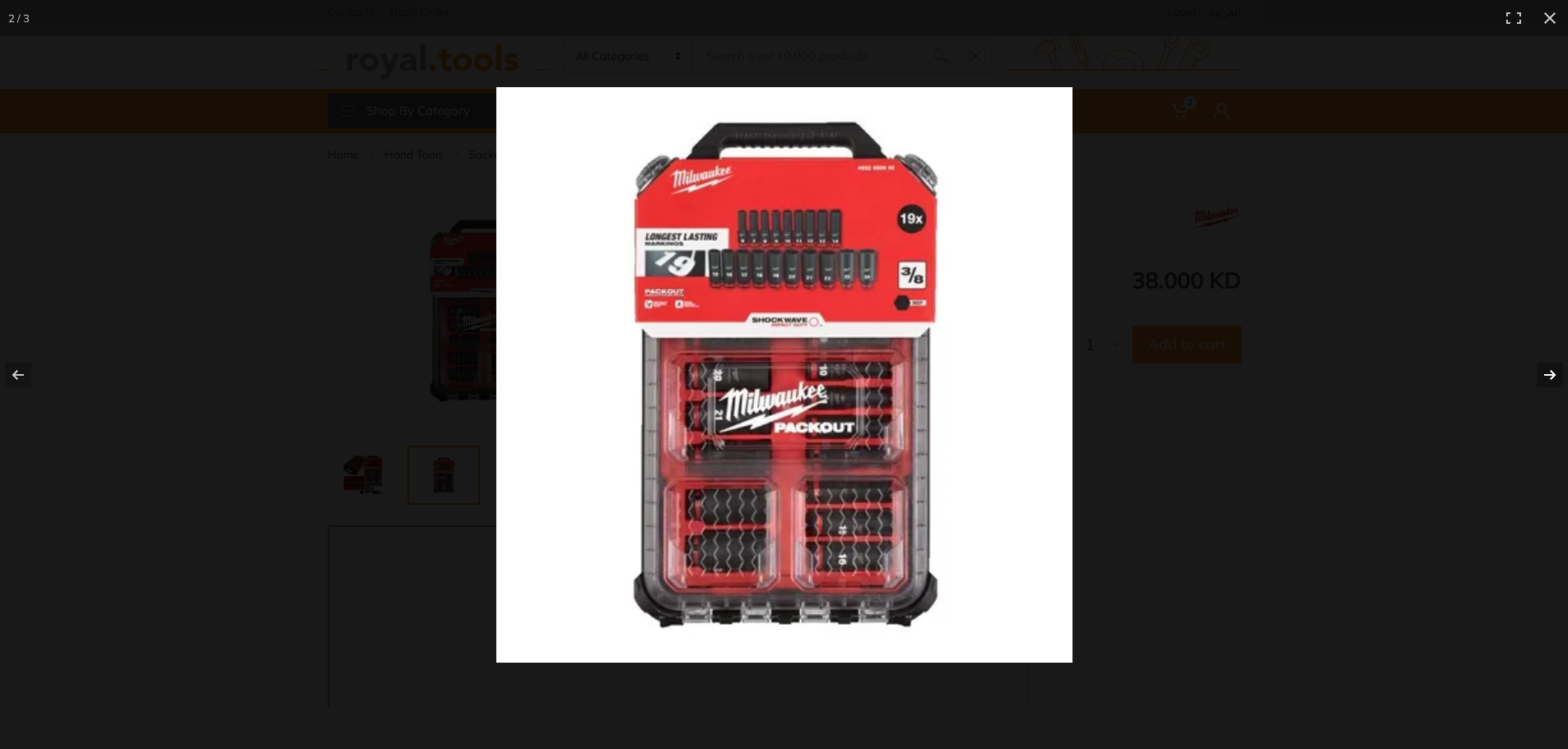
click at [1551, 374] on button at bounding box center [1539, 374] width 58 height 82
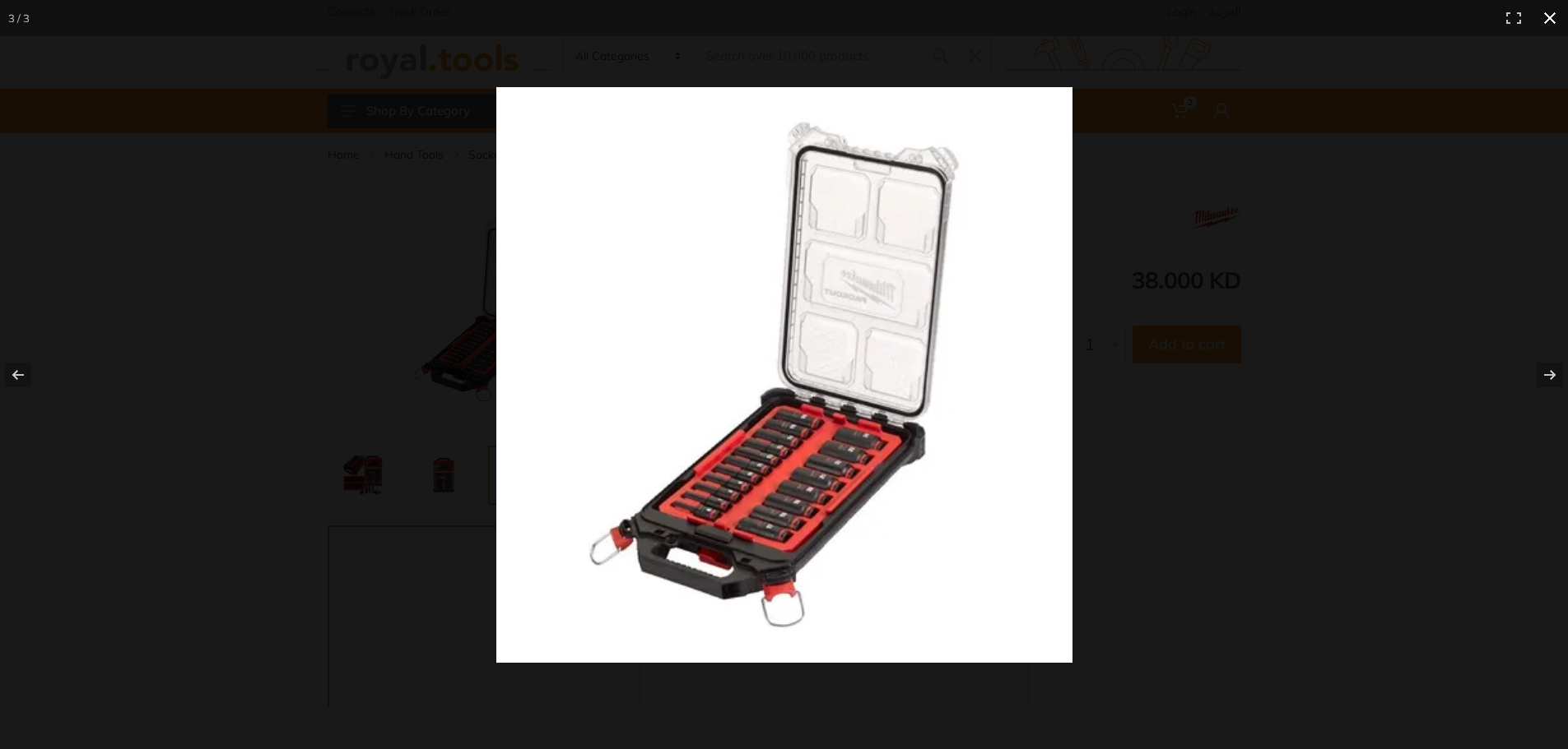
click at [1549, 15] on button at bounding box center [1549, 17] width 36 height 36
